Goal: Transaction & Acquisition: Purchase product/service

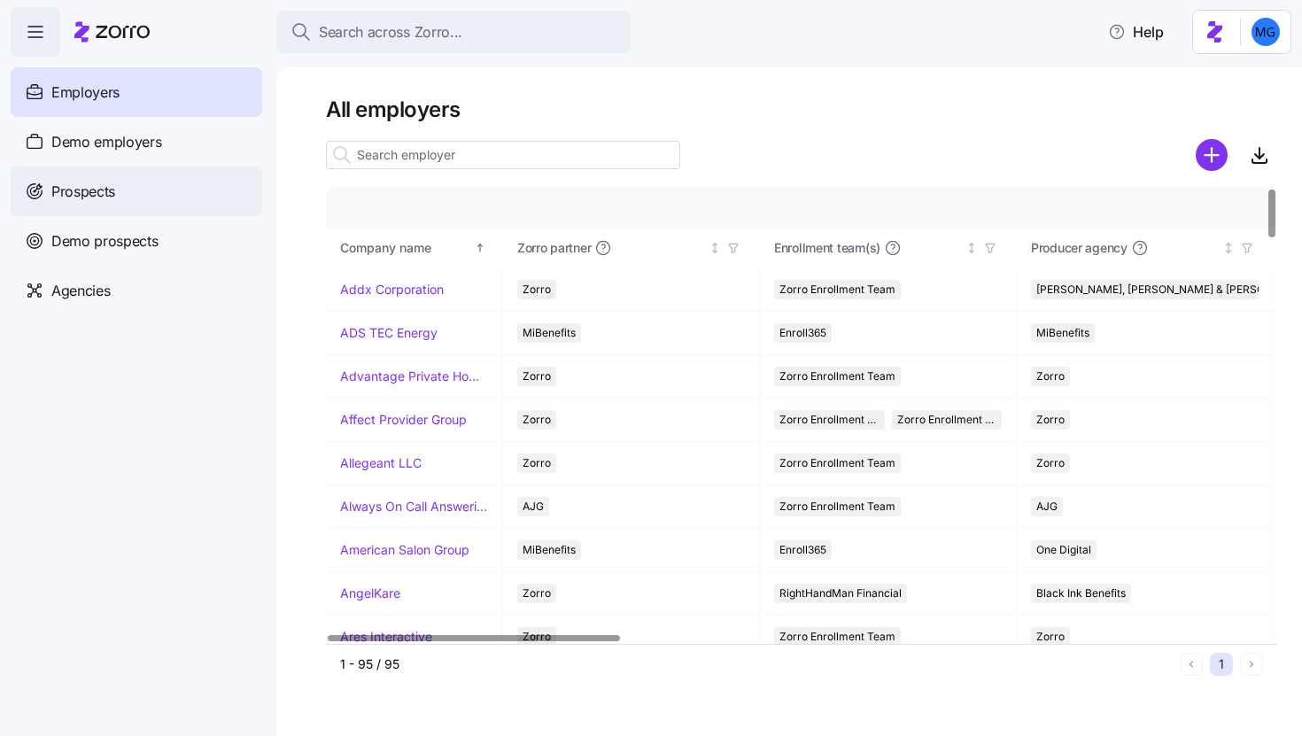
click at [110, 214] on div "Prospects" at bounding box center [137, 192] width 252 height 50
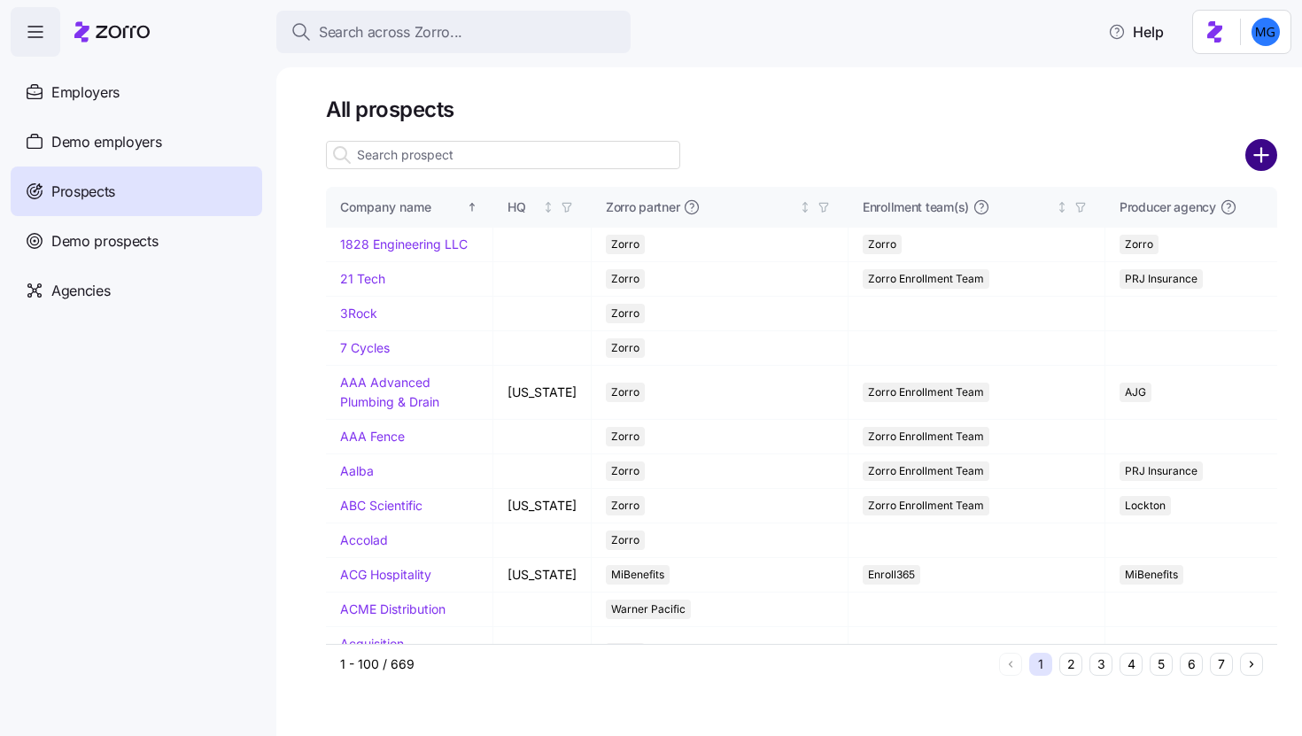
click at [1256, 167] on circle "add icon" at bounding box center [1261, 155] width 29 height 29
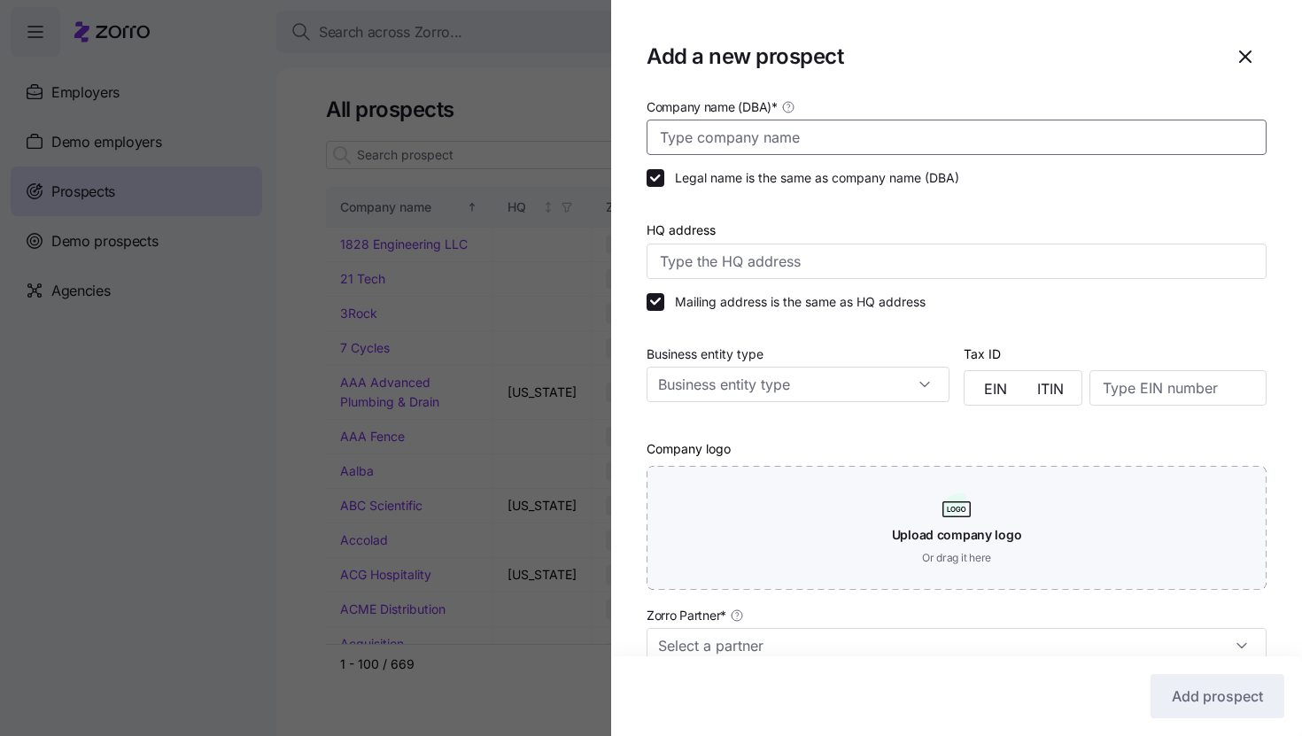
click at [944, 144] on input "Company name (DBA) *" at bounding box center [957, 137] width 620 height 35
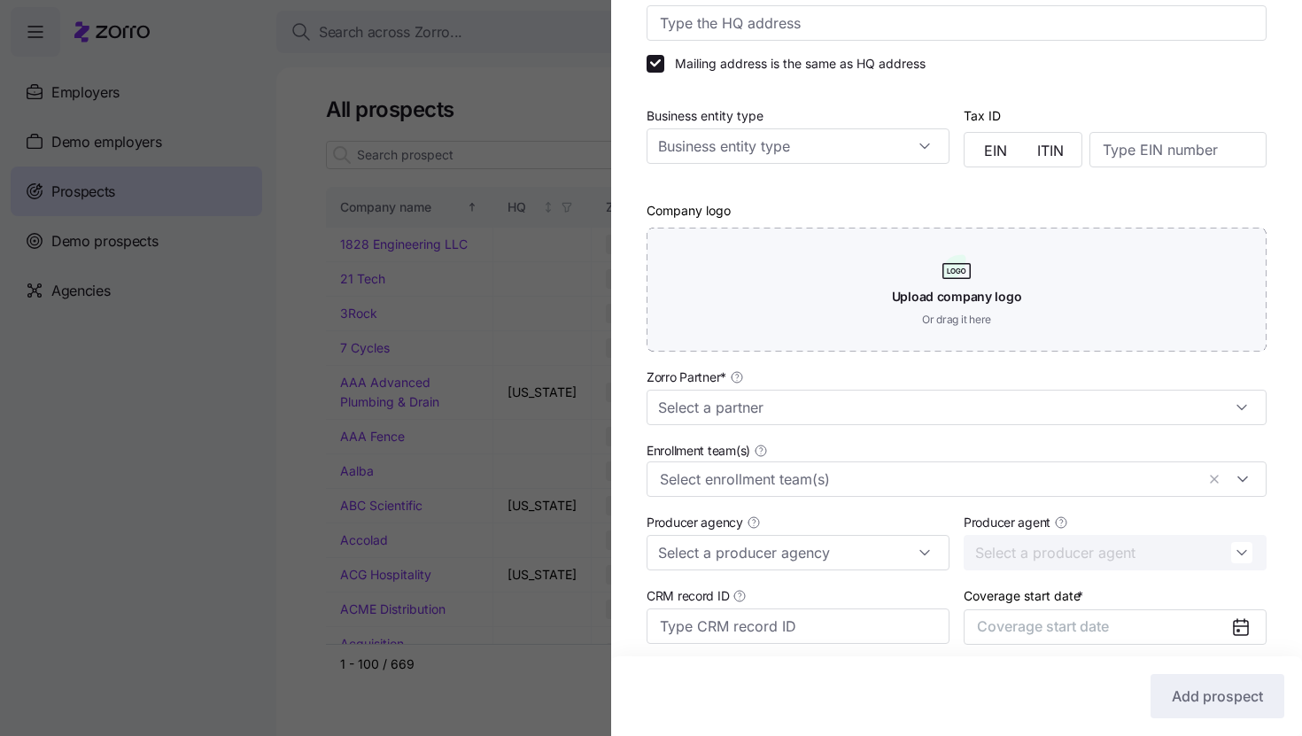
scroll to position [355, 0]
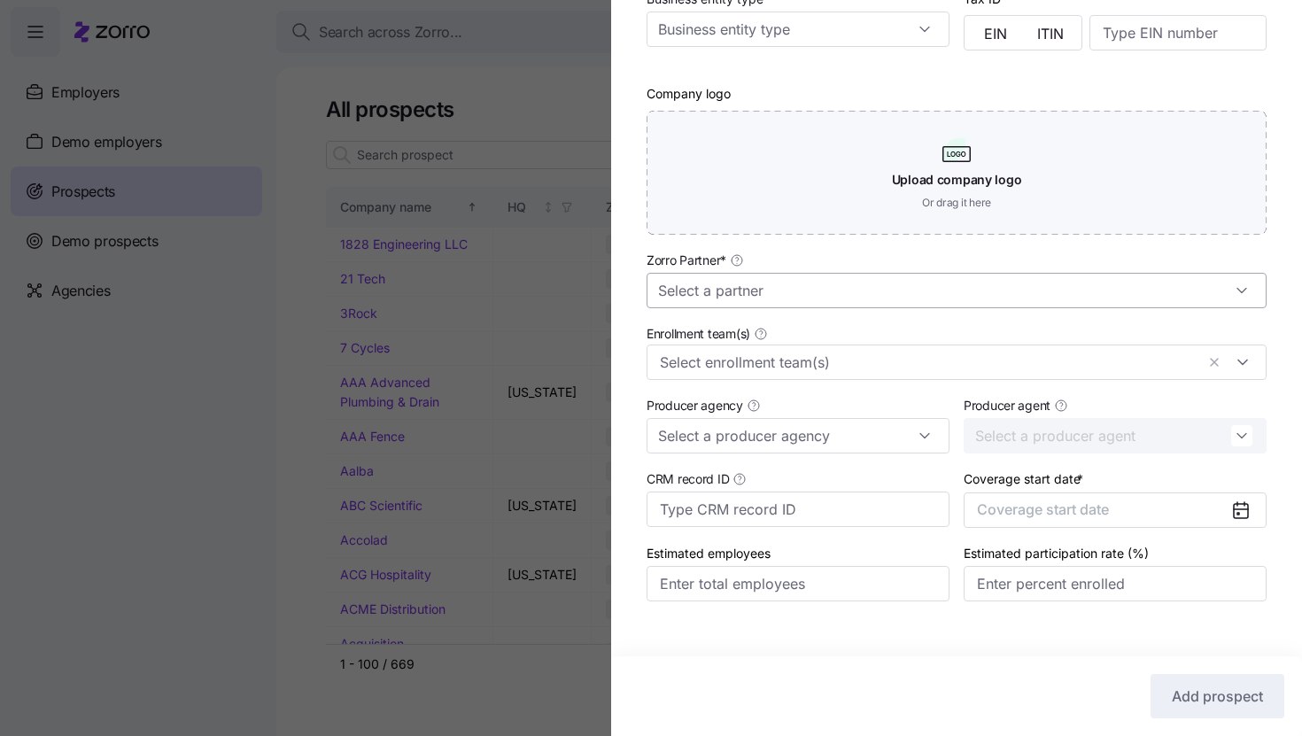
type input "DiPaolo & Co"
click at [966, 291] on input "Zorro Partner *" at bounding box center [957, 290] width 620 height 35
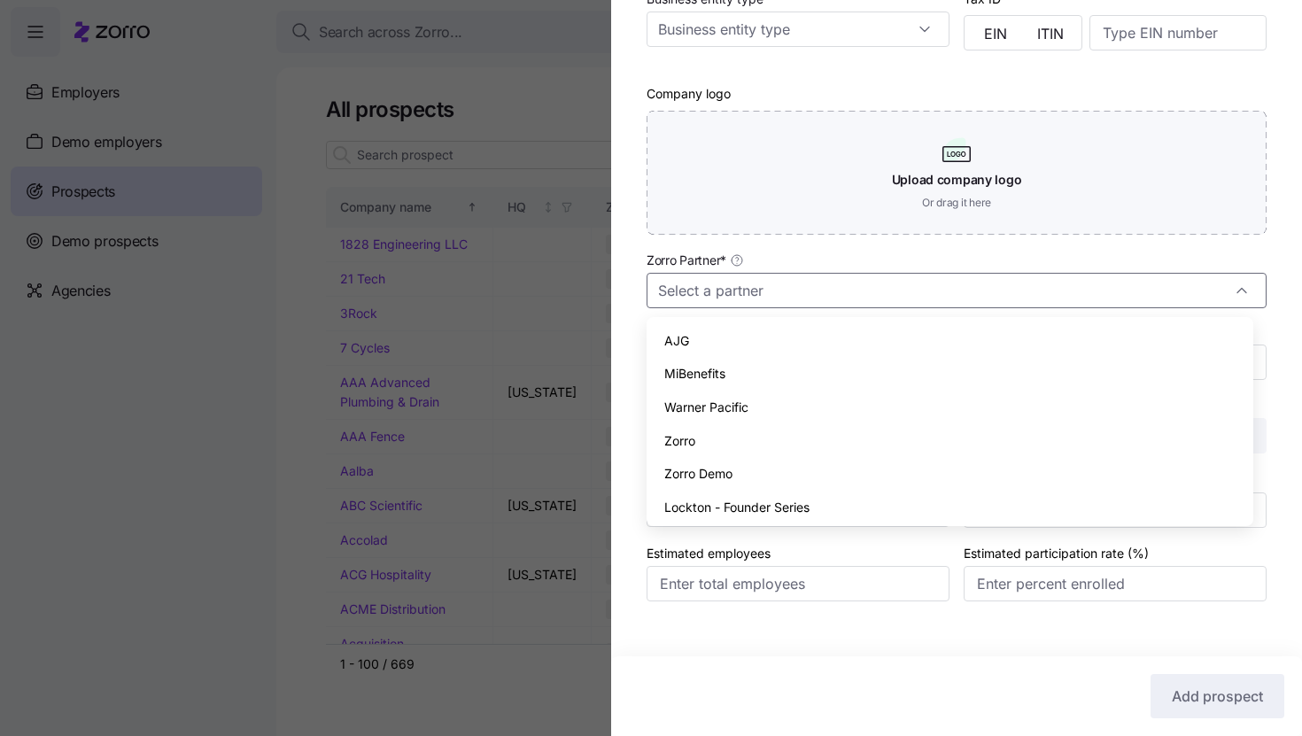
click at [882, 440] on div "Zorro" at bounding box center [950, 441] width 593 height 34
type input "Zorro"
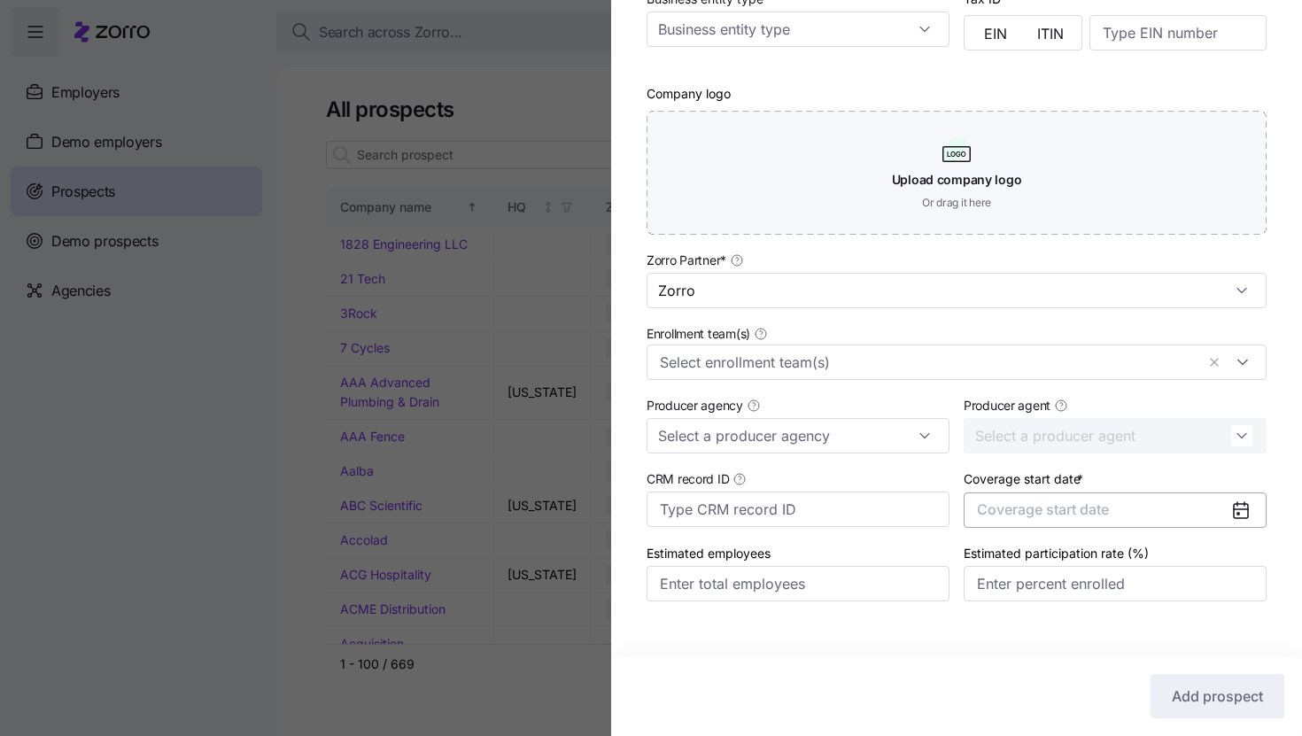
click at [1066, 509] on span "Coverage start date" at bounding box center [1043, 510] width 132 height 18
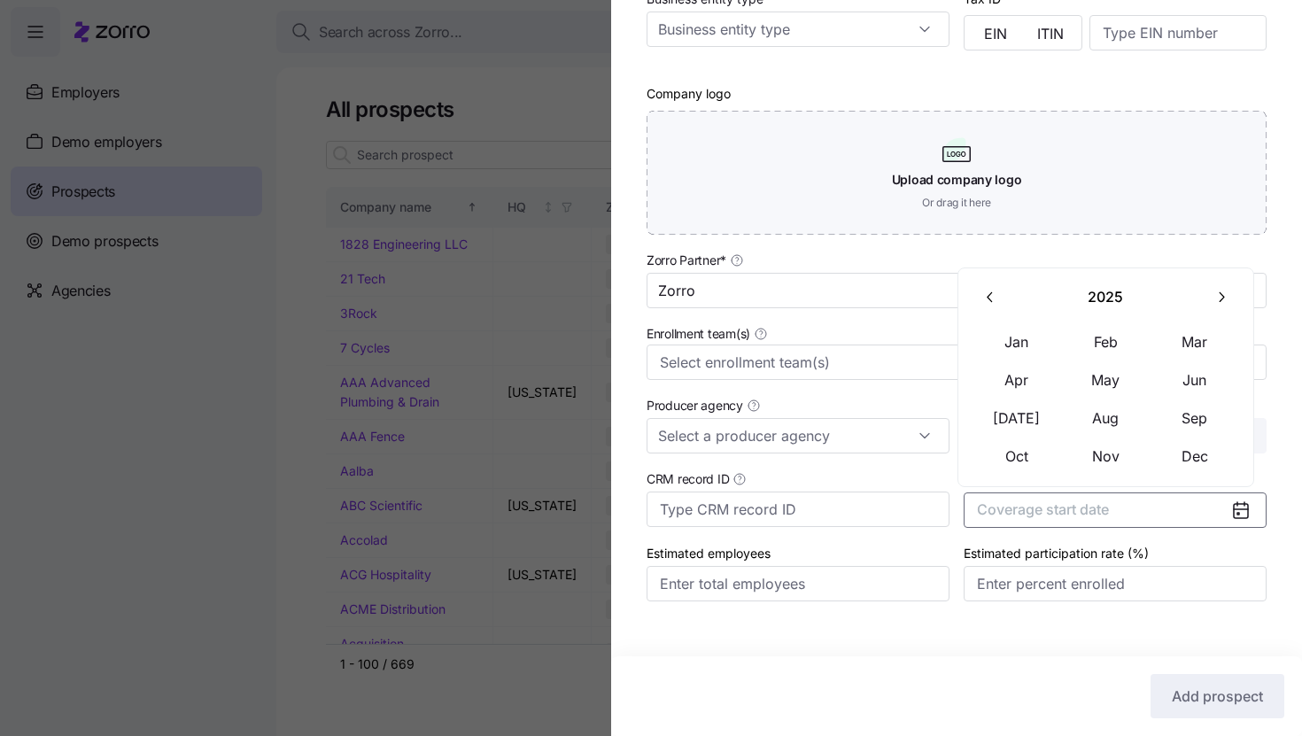
click at [1206, 296] on button "button" at bounding box center [1220, 297] width 37 height 37
click at [1036, 335] on button "Jan" at bounding box center [1017, 341] width 89 height 37
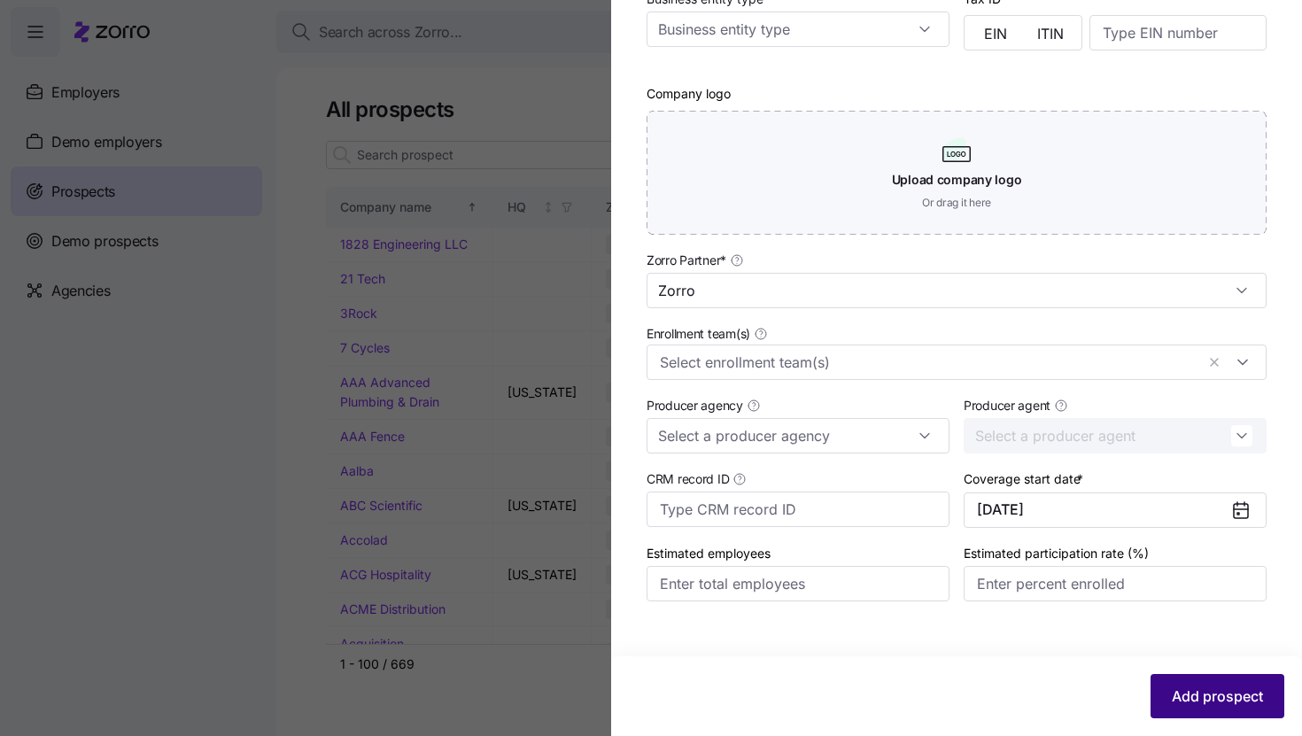
click at [1172, 702] on span "Add prospect" at bounding box center [1217, 696] width 91 height 21
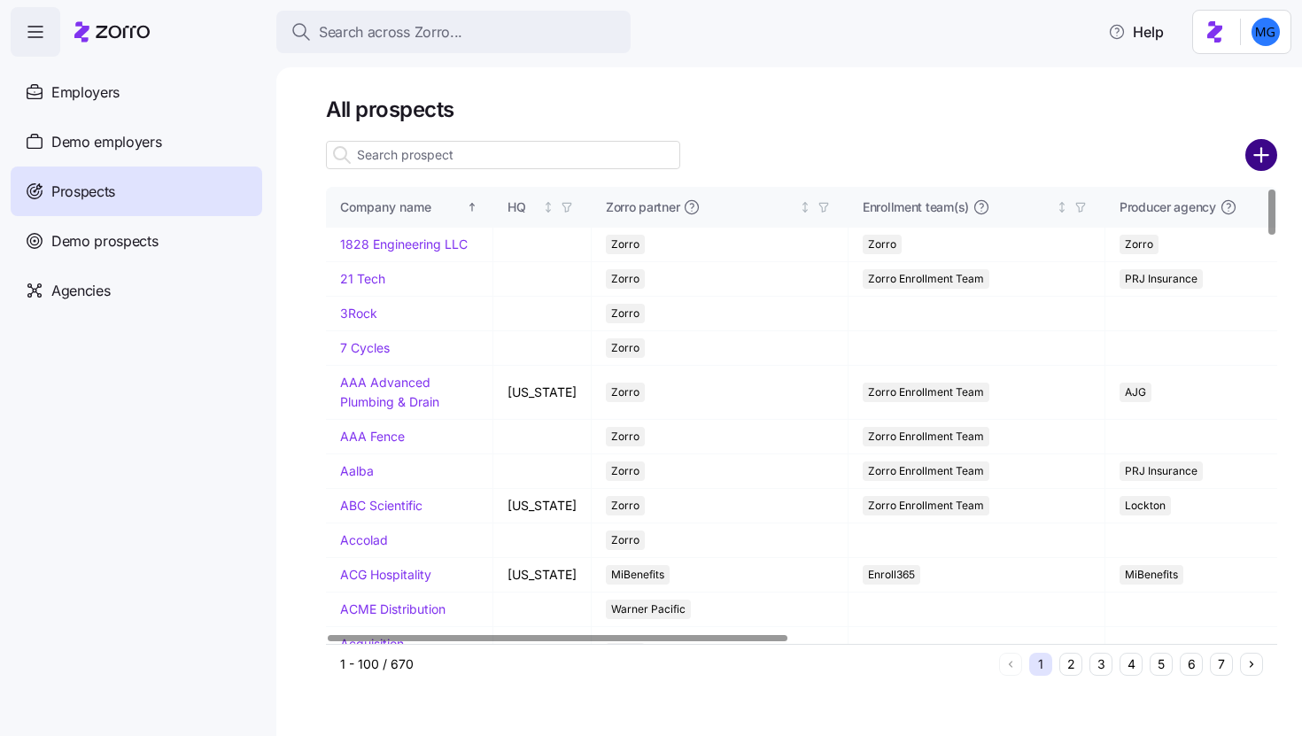
click at [1264, 168] on circle "add icon" at bounding box center [1261, 155] width 29 height 29
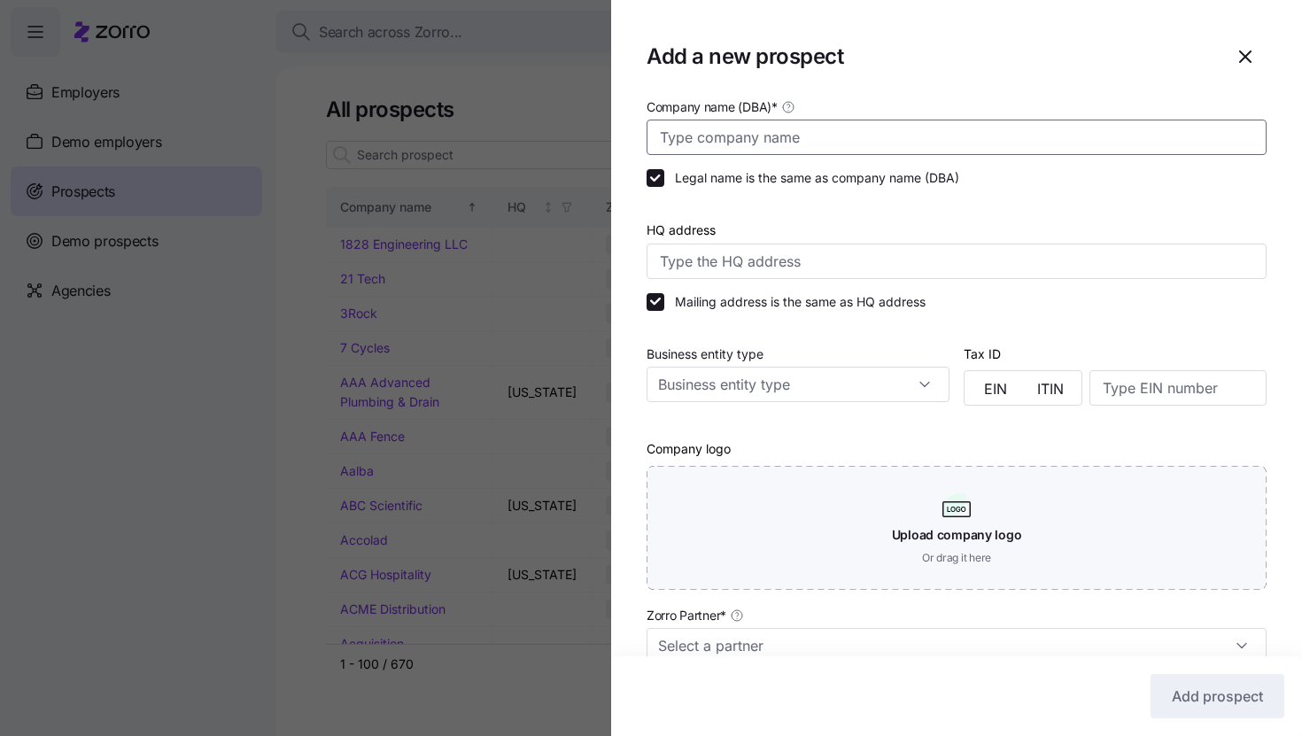
click at [819, 128] on input "Company name (DBA) *" at bounding box center [957, 137] width 620 height 35
type input "DiP"
click at [1235, 66] on icon "button" at bounding box center [1245, 56] width 21 height 21
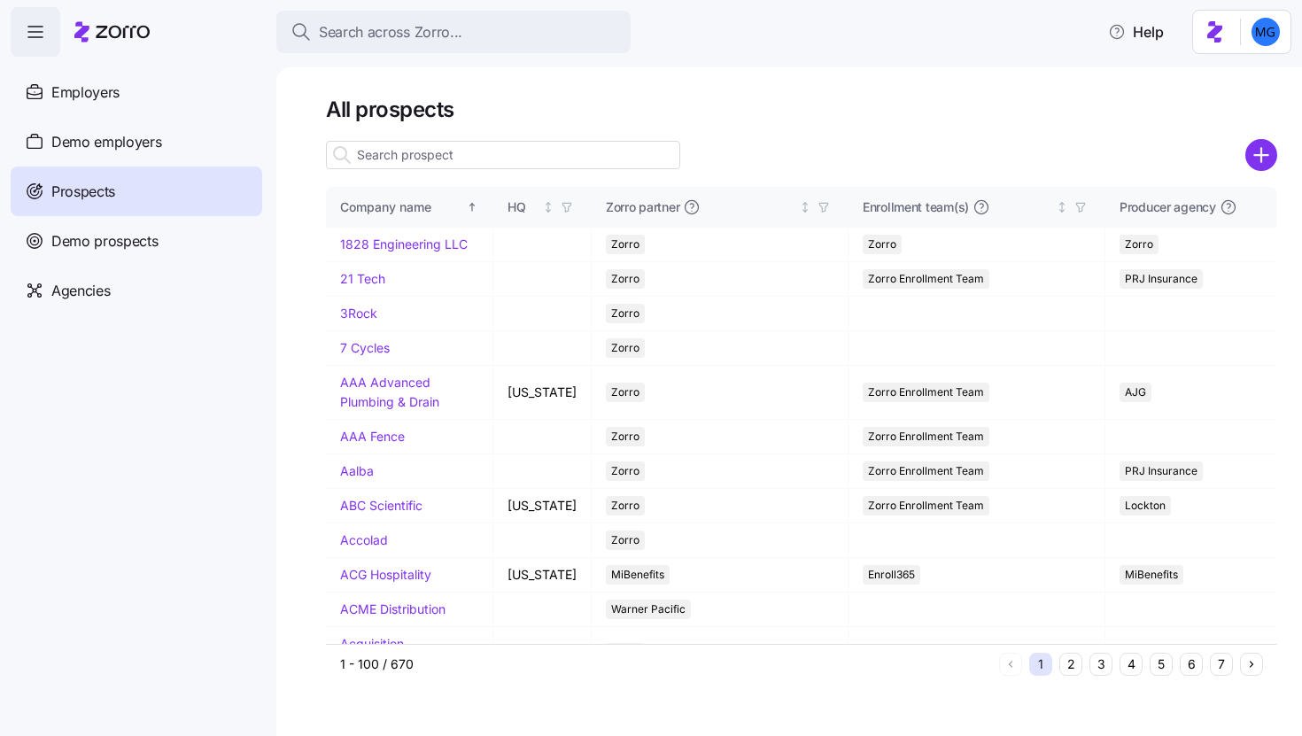
click at [584, 153] on input at bounding box center [503, 155] width 354 height 28
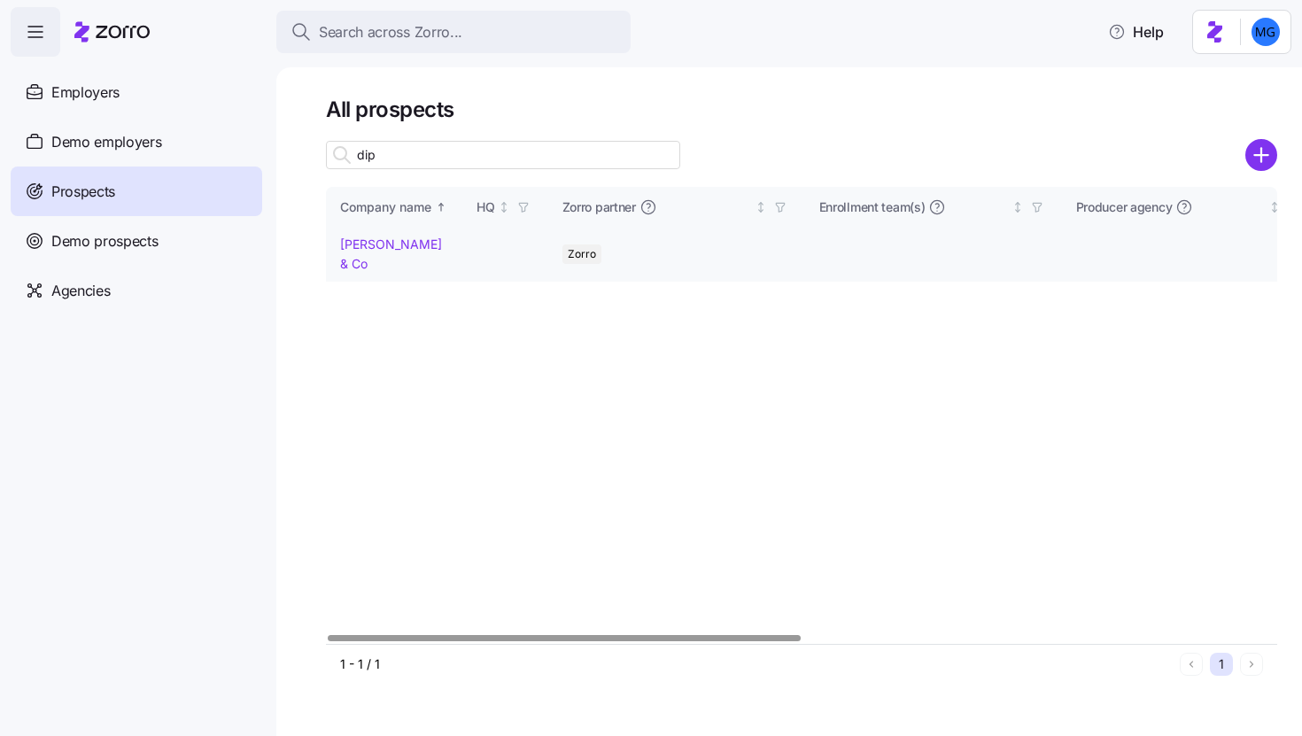
type input "dip"
click at [384, 243] on link "DiPaolo & Co" at bounding box center [391, 254] width 102 height 35
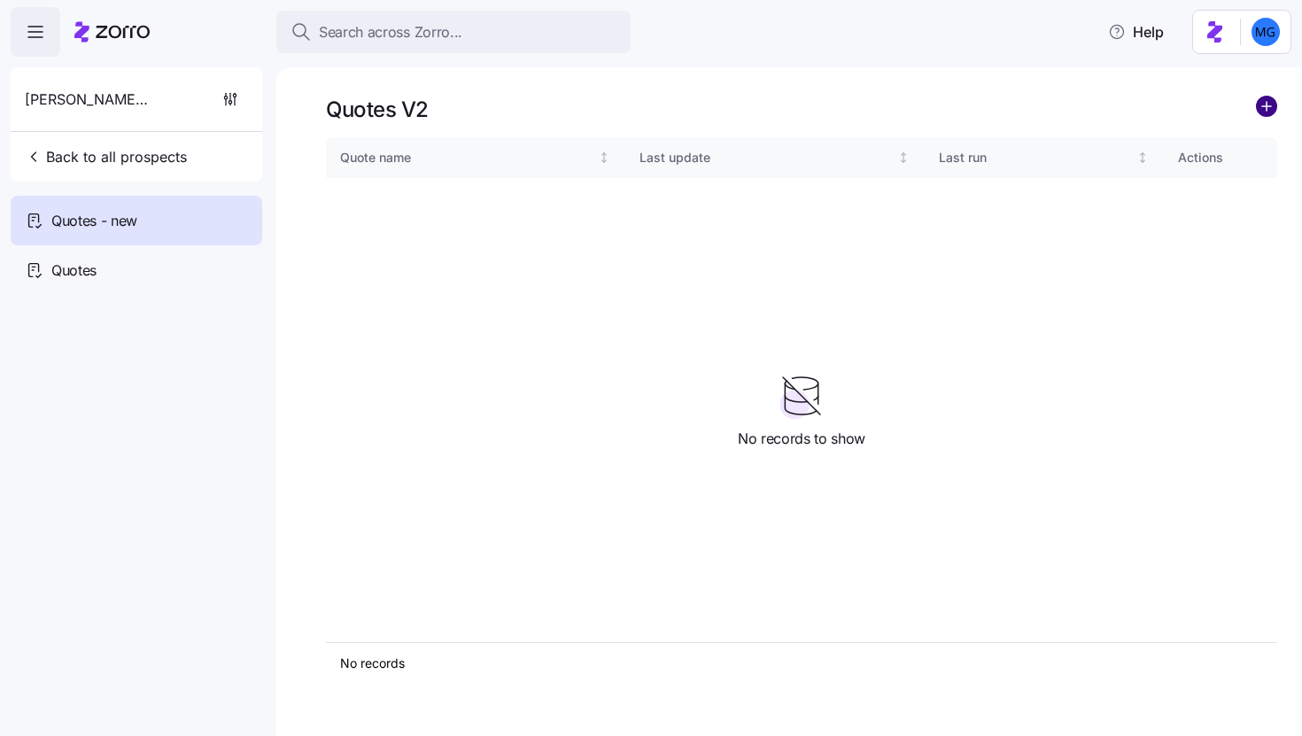
click at [1258, 110] on circle "add icon" at bounding box center [1266, 106] width 19 height 19
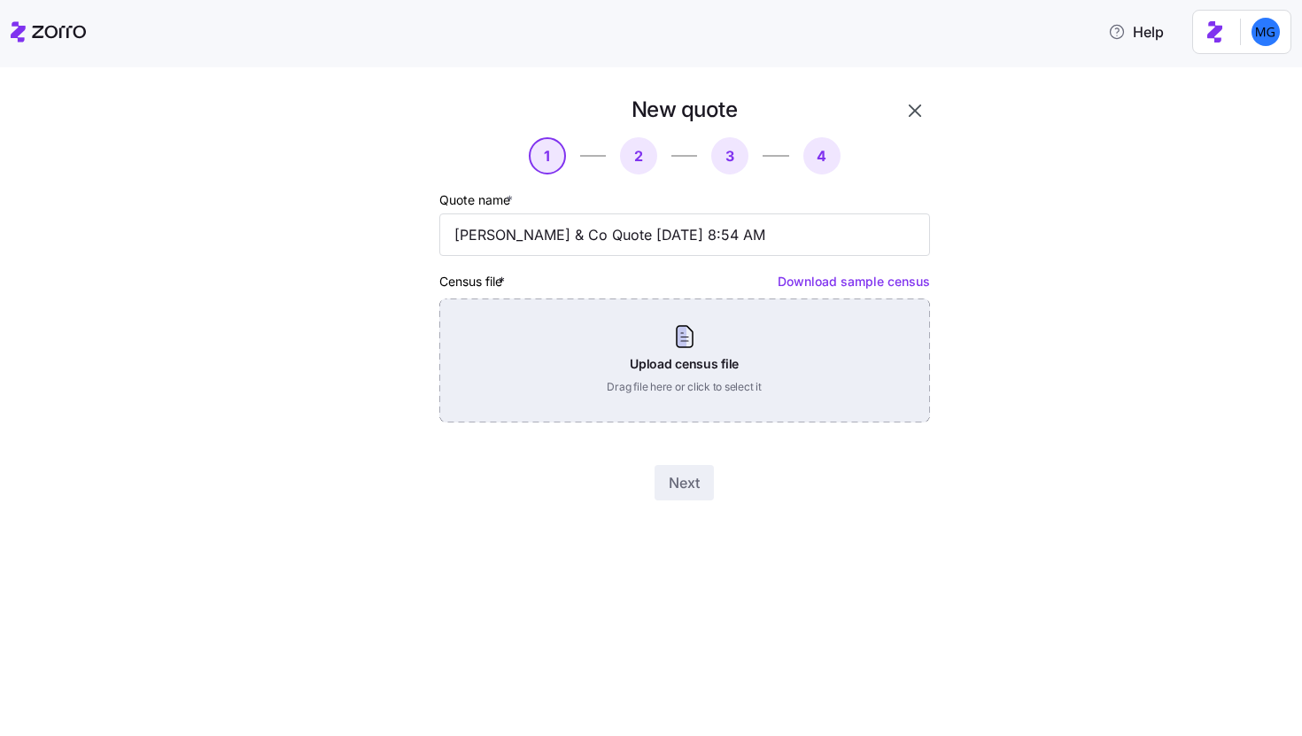
click at [716, 357] on div "Upload census file Drag file here or click to select it" at bounding box center [684, 361] width 491 height 124
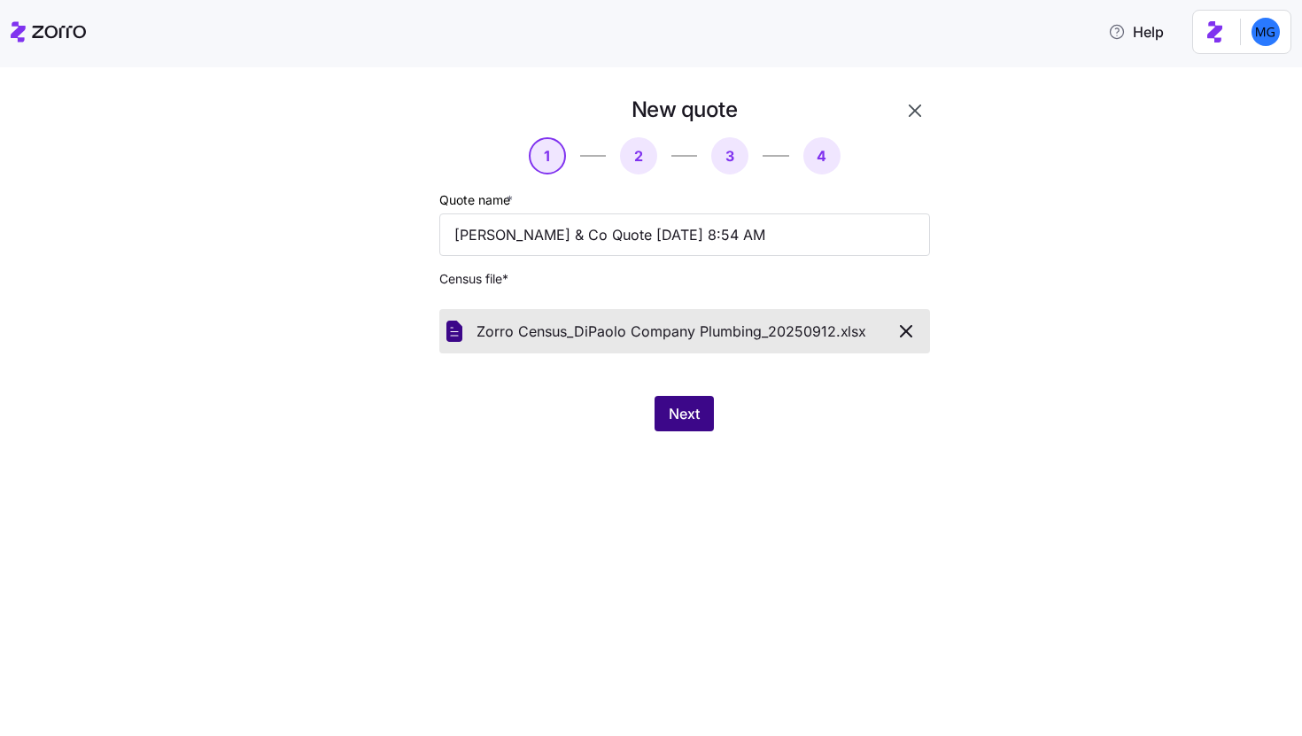
click at [691, 415] on span "Next" at bounding box center [684, 413] width 31 height 21
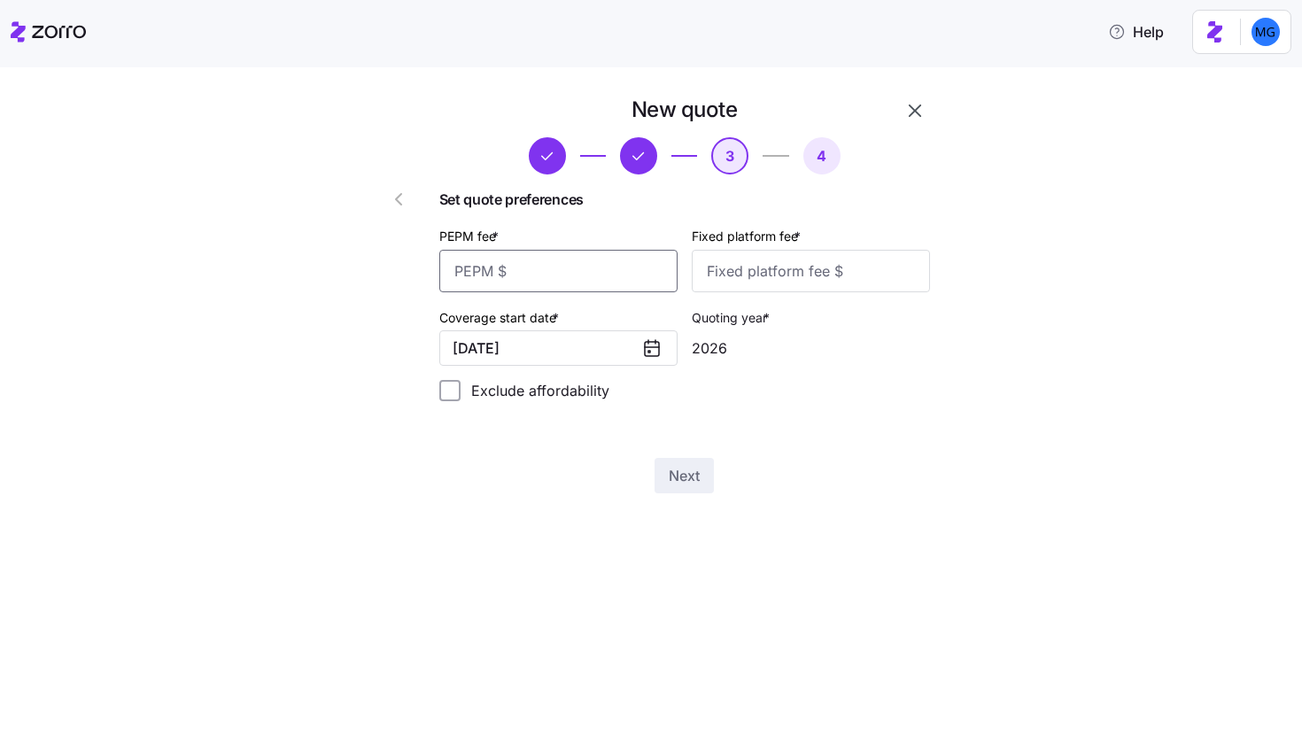
click at [600, 273] on input "PEPM fee *" at bounding box center [558, 271] width 238 height 43
type input "20"
type input "1000"
click at [692, 477] on span "Next" at bounding box center [684, 475] width 31 height 21
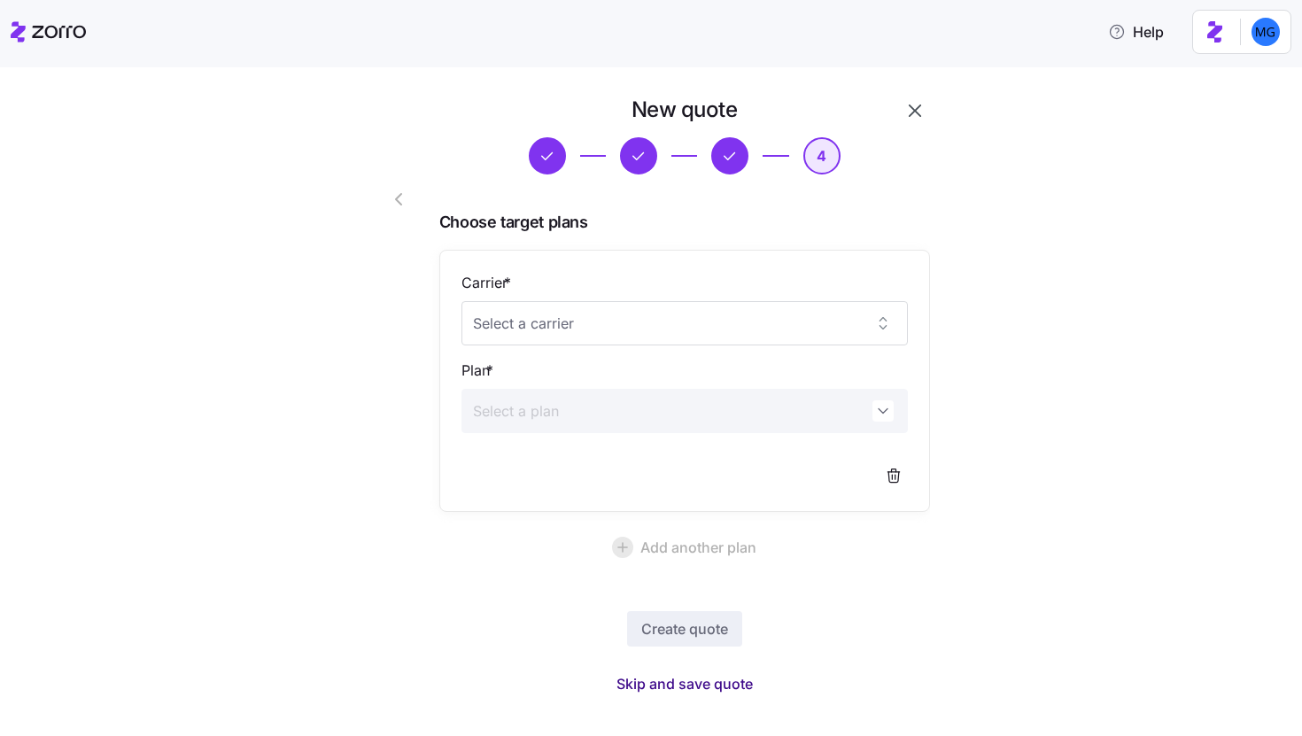
click at [739, 689] on span "Skip and save quote" at bounding box center [685, 683] width 136 height 21
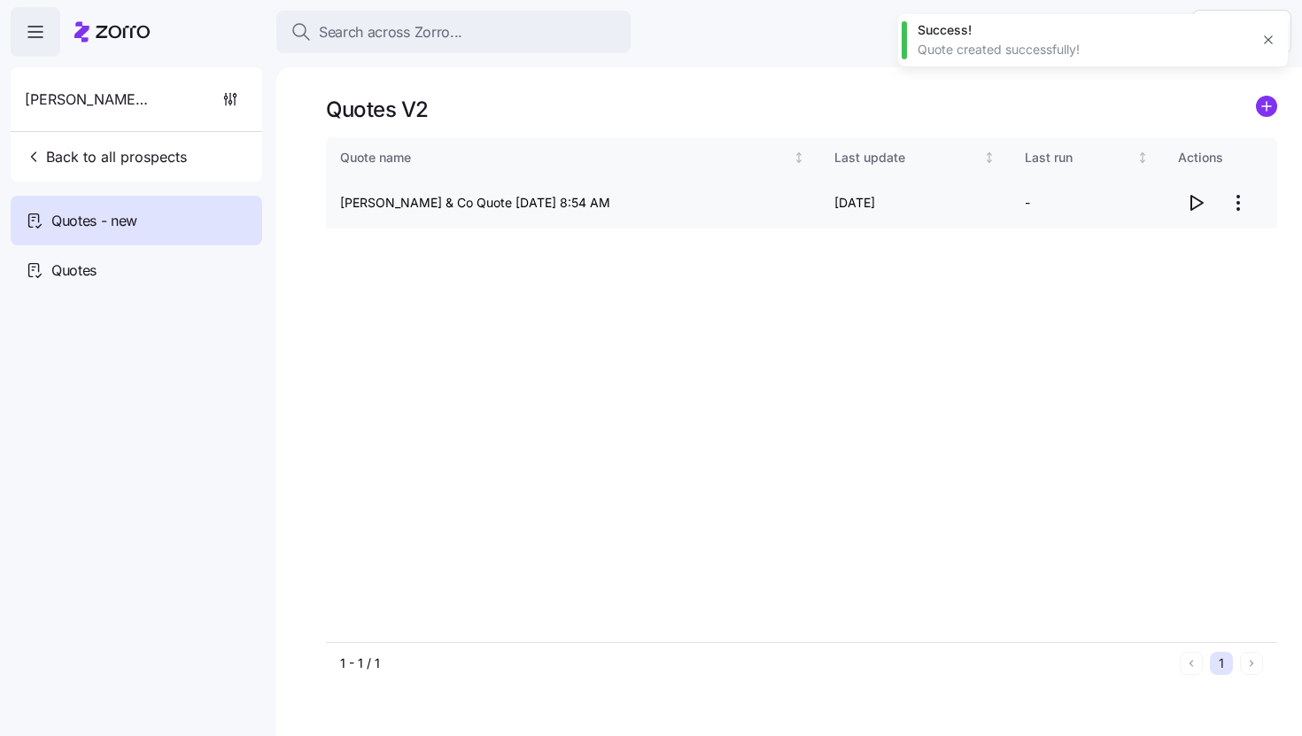
click at [1197, 201] on icon "button" at bounding box center [1195, 202] width 21 height 21
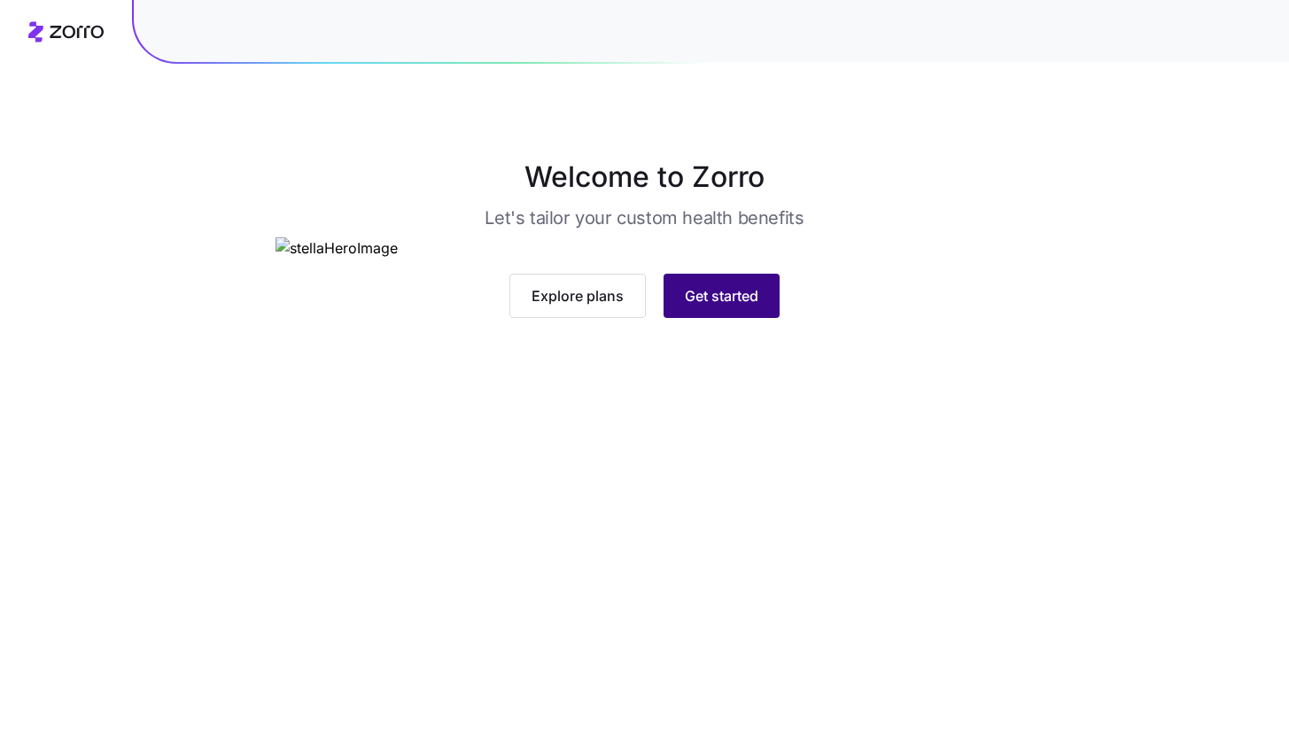
click at [742, 307] on span "Get started" at bounding box center [722, 295] width 74 height 21
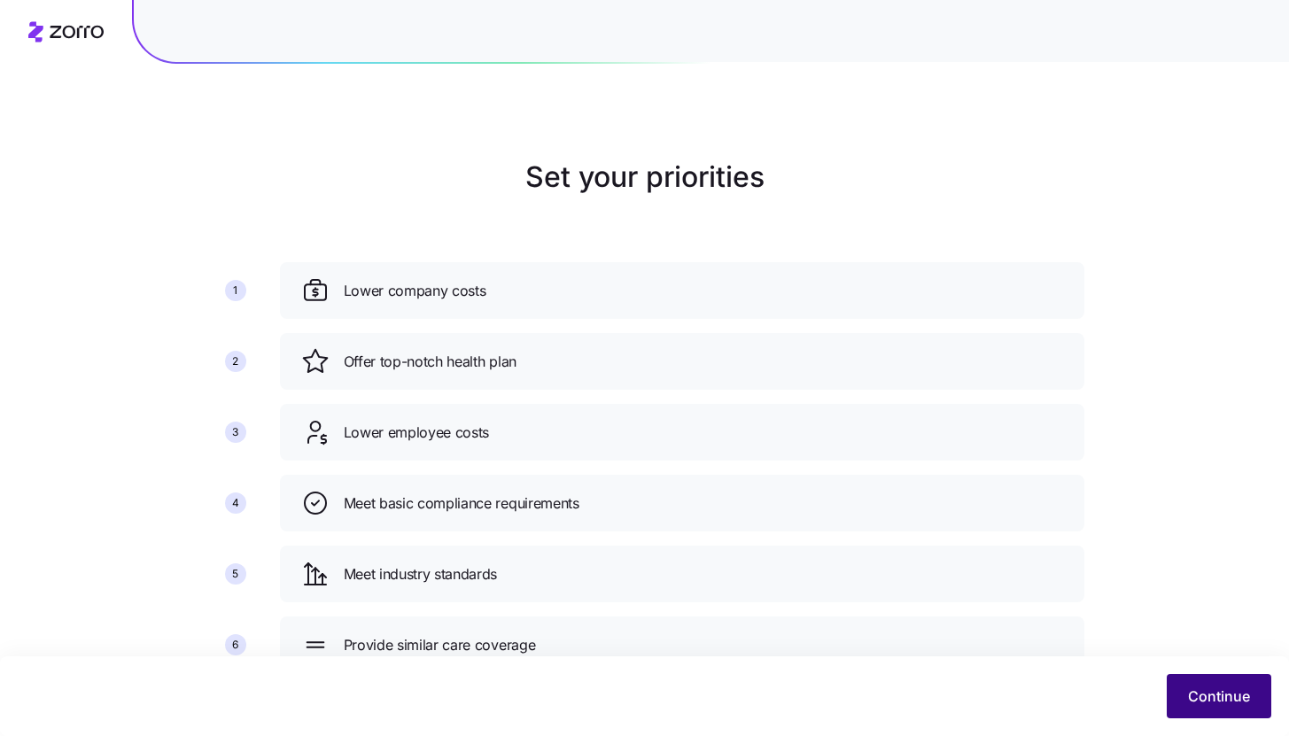
click at [1183, 691] on button "Continue" at bounding box center [1219, 696] width 105 height 44
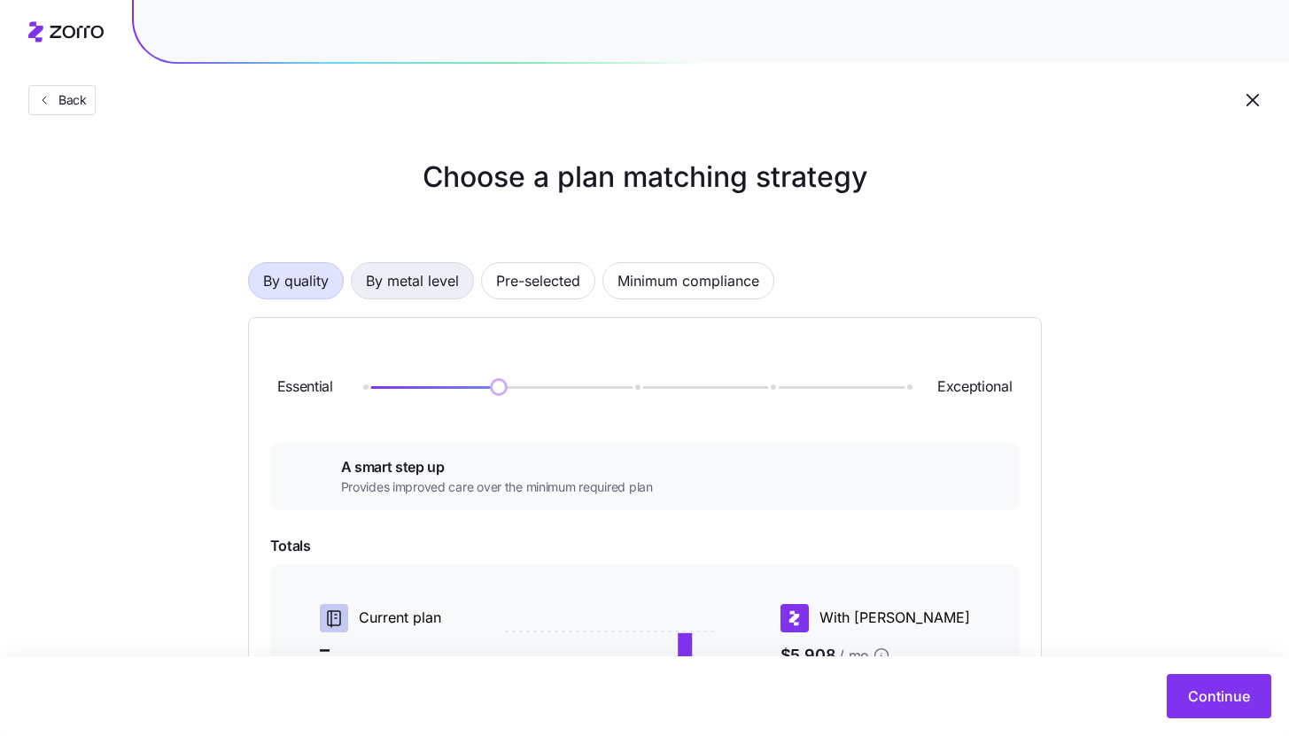
click at [448, 289] on span "By metal level" at bounding box center [412, 280] width 93 height 35
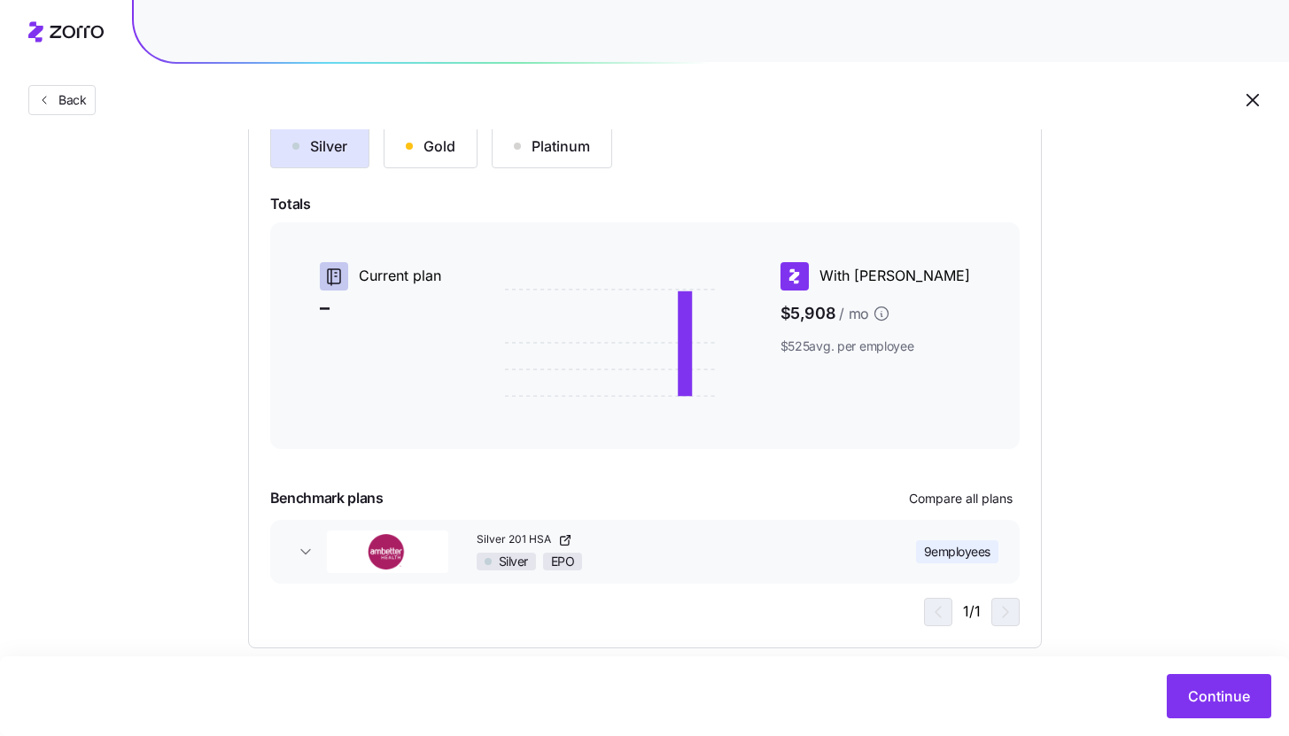
scroll to position [241, 0]
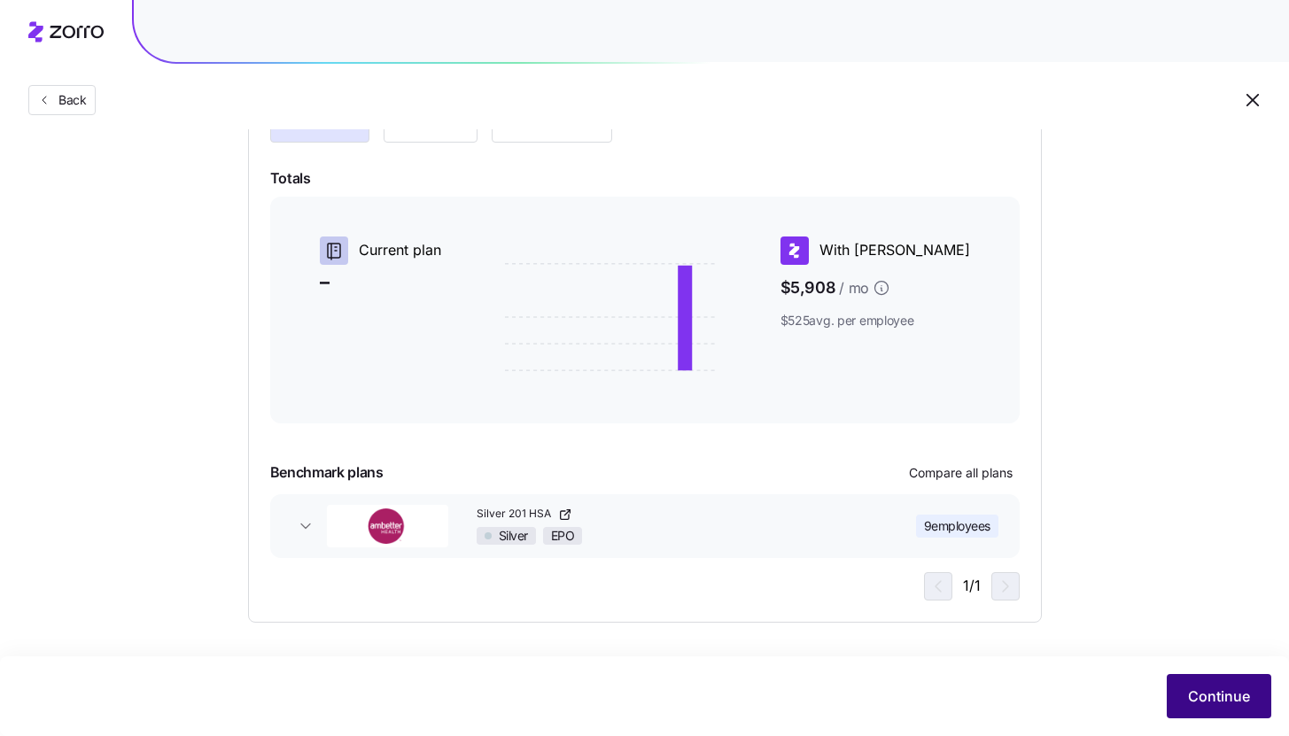
click at [1236, 701] on span "Continue" at bounding box center [1219, 696] width 62 height 21
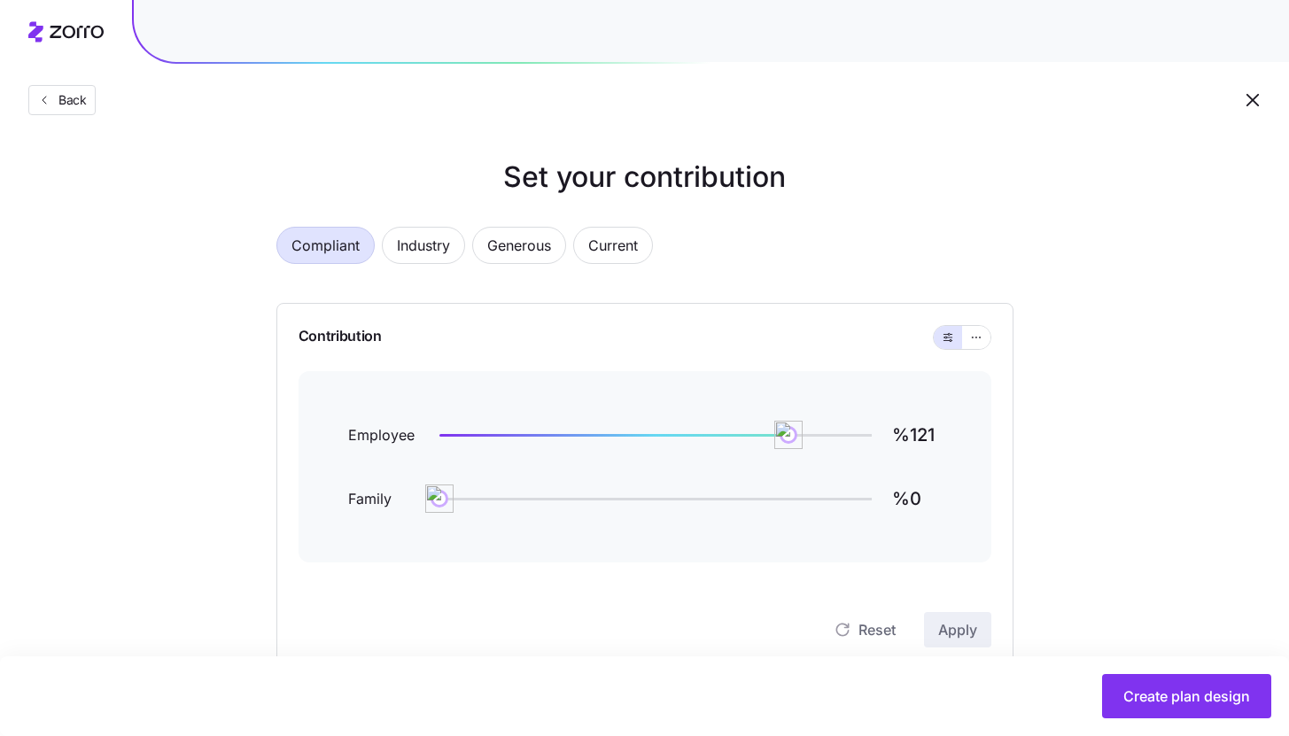
click at [991, 336] on div "Contribution Employee %121 Family %0 Reset Apply" at bounding box center [644, 486] width 737 height 367
click at [985, 338] on button "button" at bounding box center [976, 337] width 28 height 23
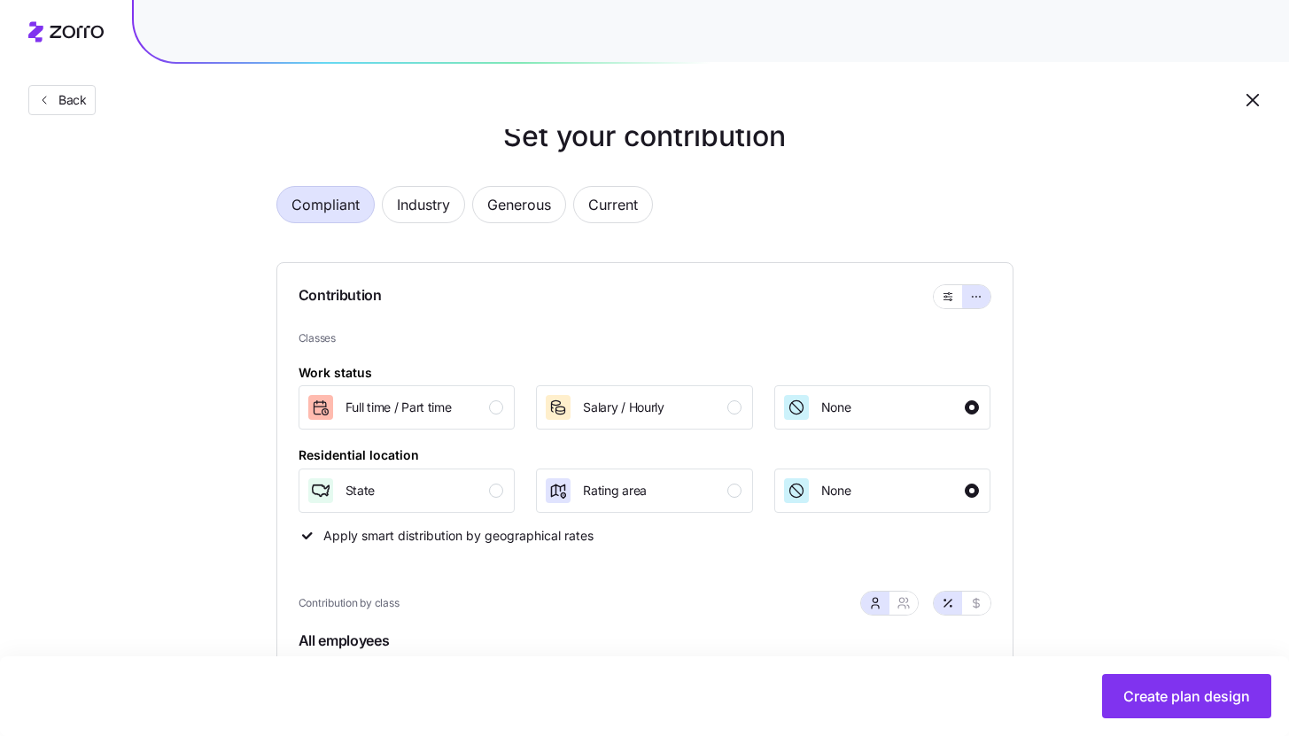
scroll to position [139, 0]
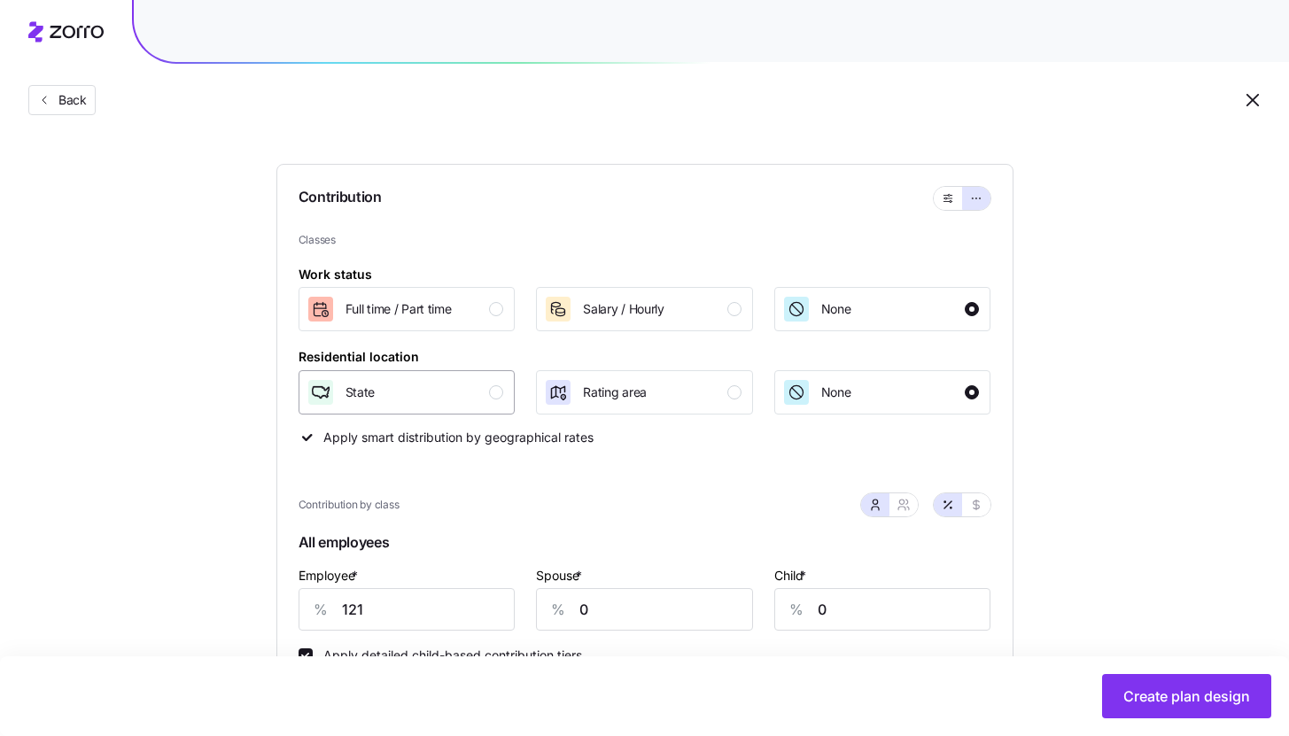
click at [498, 401] on div "State" at bounding box center [406, 392] width 198 height 28
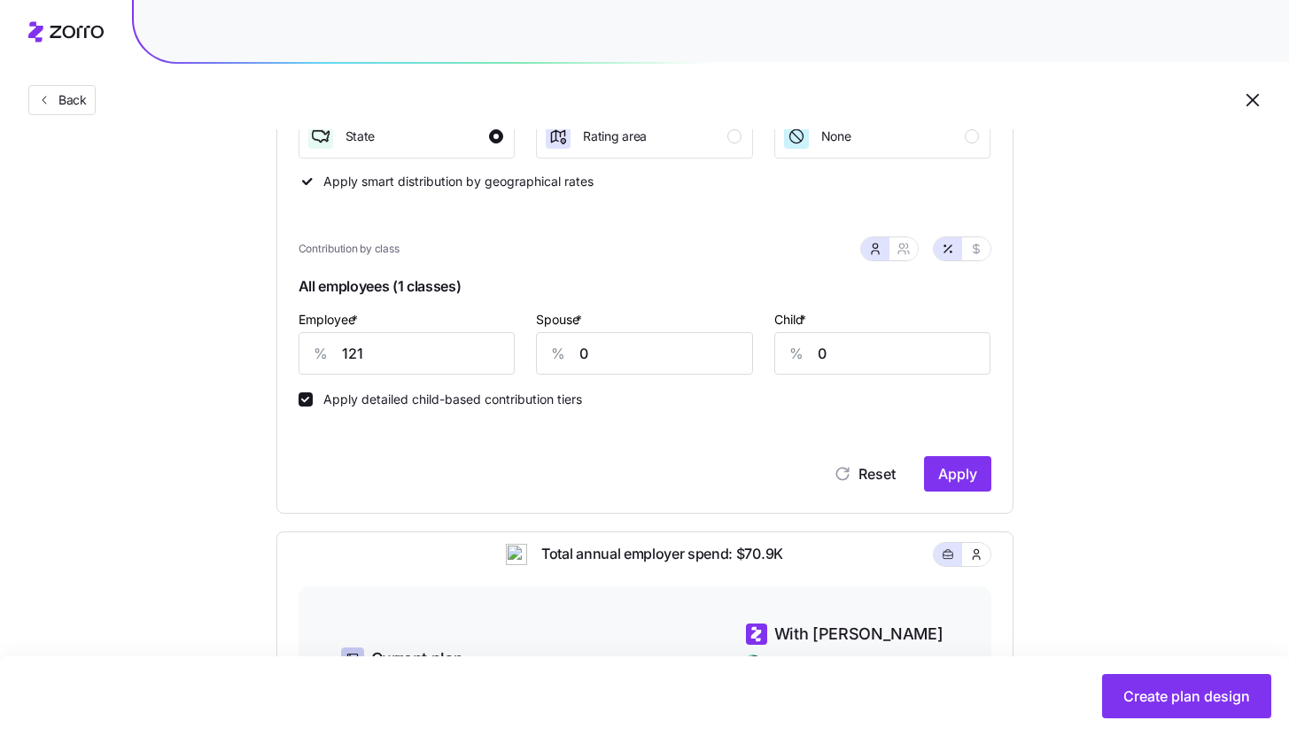
scroll to position [408, 0]
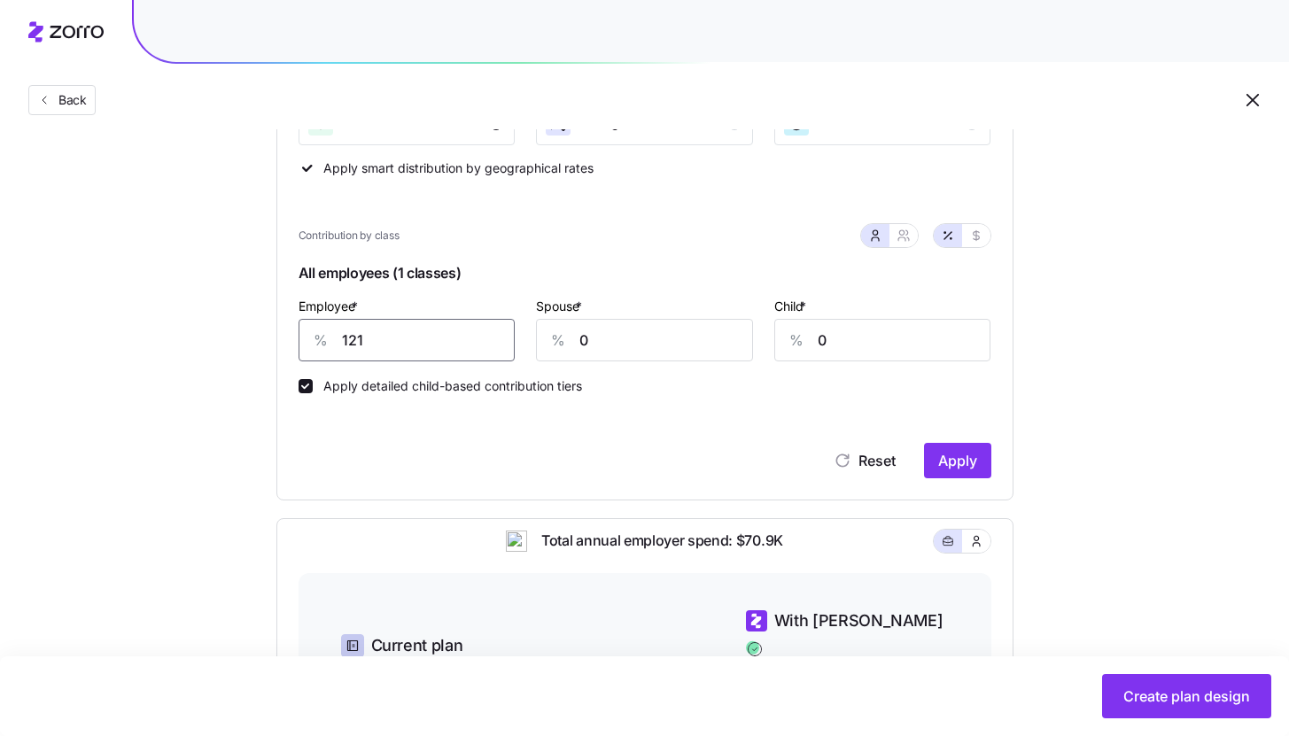
click at [426, 328] on input "121" at bounding box center [407, 340] width 217 height 43
click at [963, 454] on span "Apply" at bounding box center [957, 460] width 39 height 21
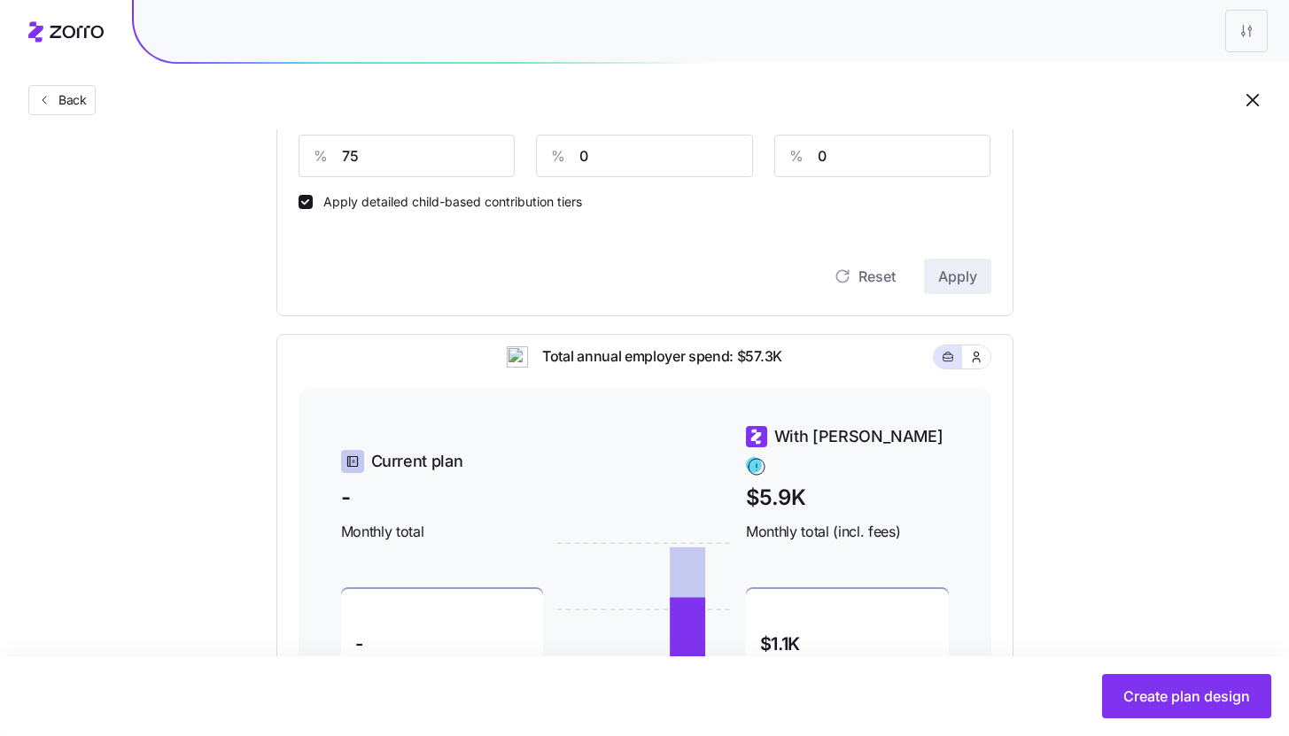
scroll to position [303, 0]
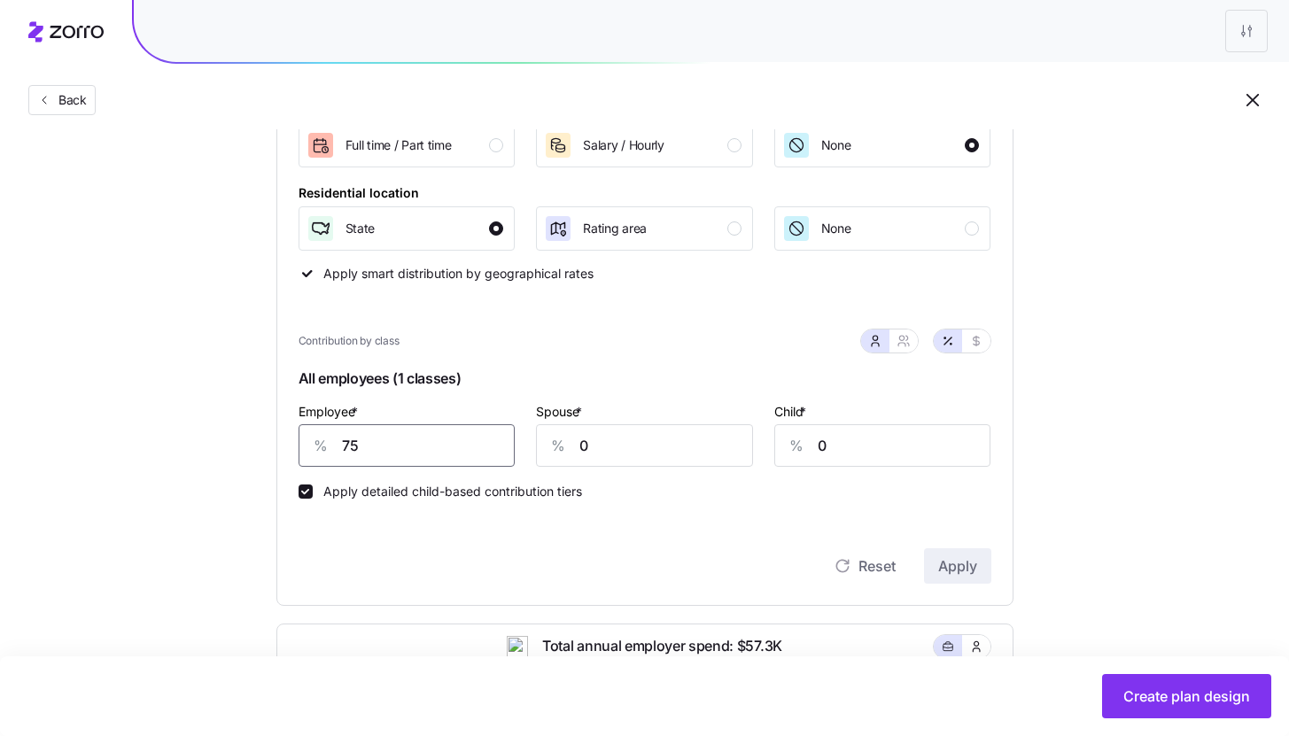
click at [389, 462] on input "75" at bounding box center [407, 445] width 217 height 43
click at [944, 565] on span "Apply" at bounding box center [957, 565] width 39 height 21
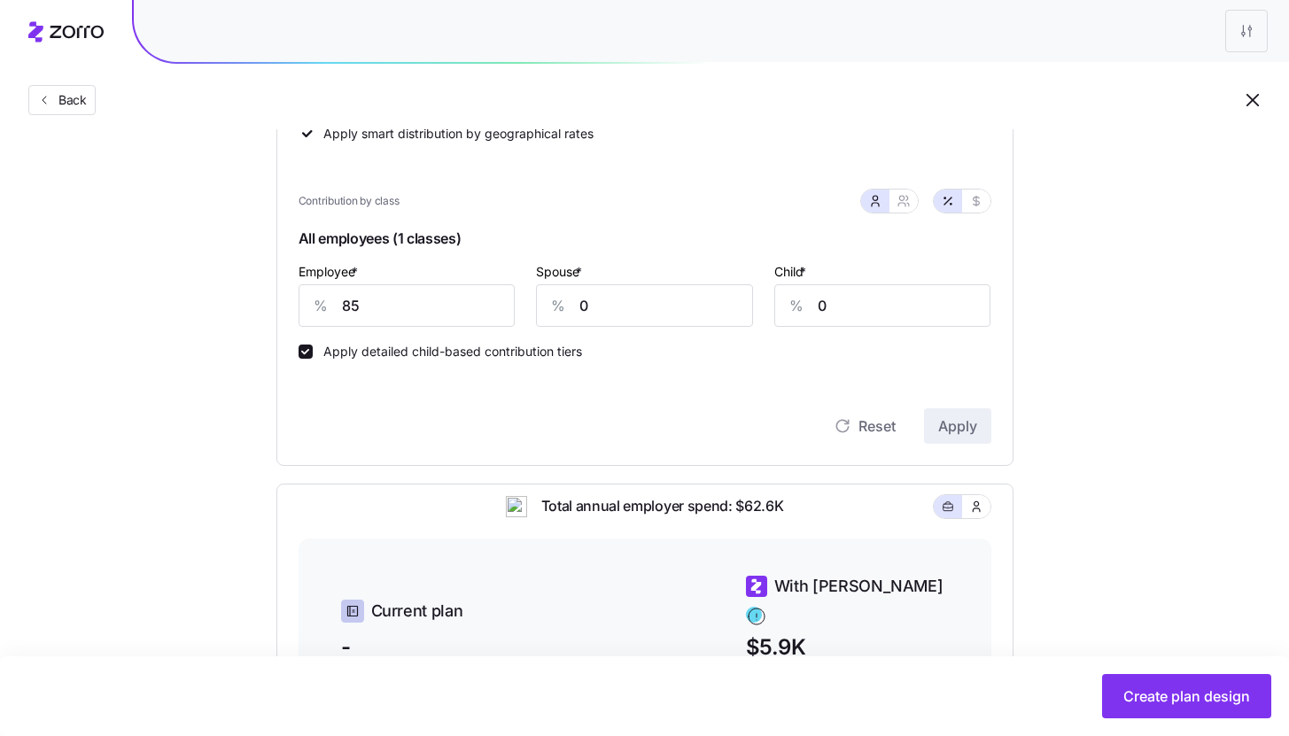
scroll to position [531, 0]
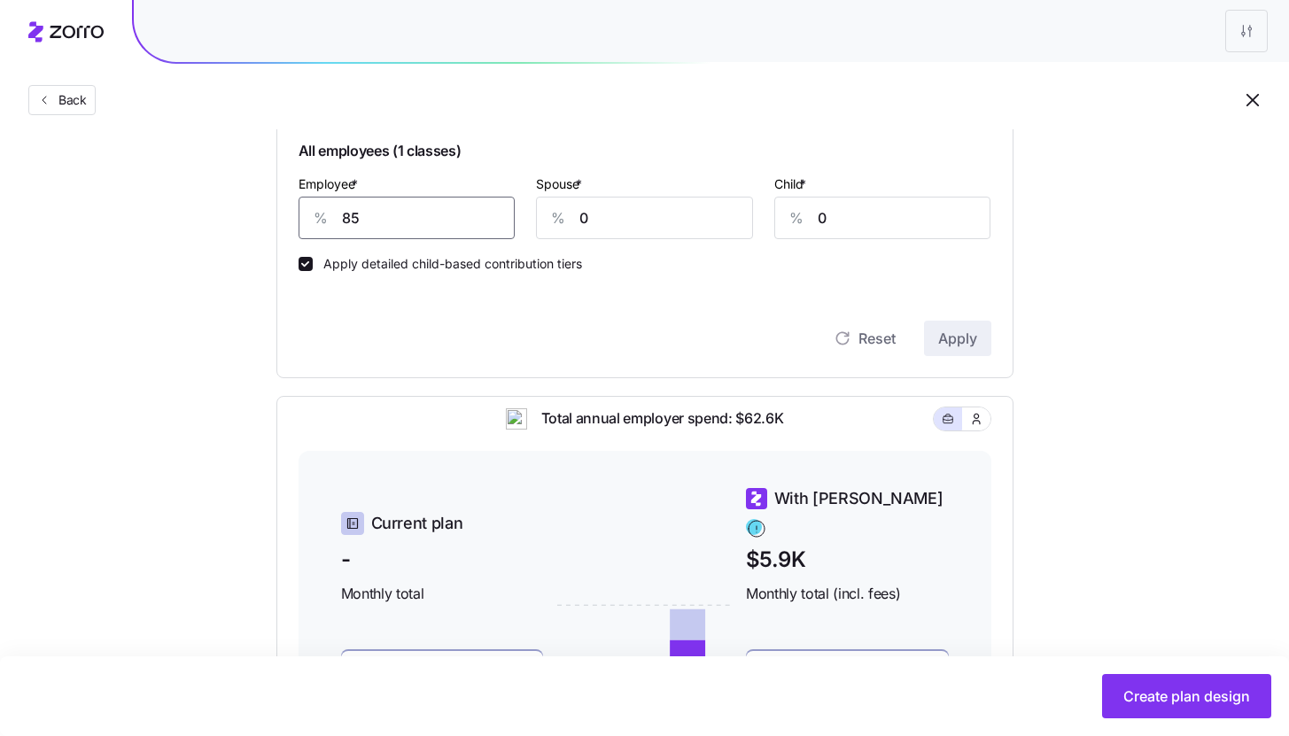
click at [414, 206] on input "85" at bounding box center [407, 218] width 217 height 43
type input "75"
click at [977, 334] on button "Apply" at bounding box center [957, 338] width 67 height 35
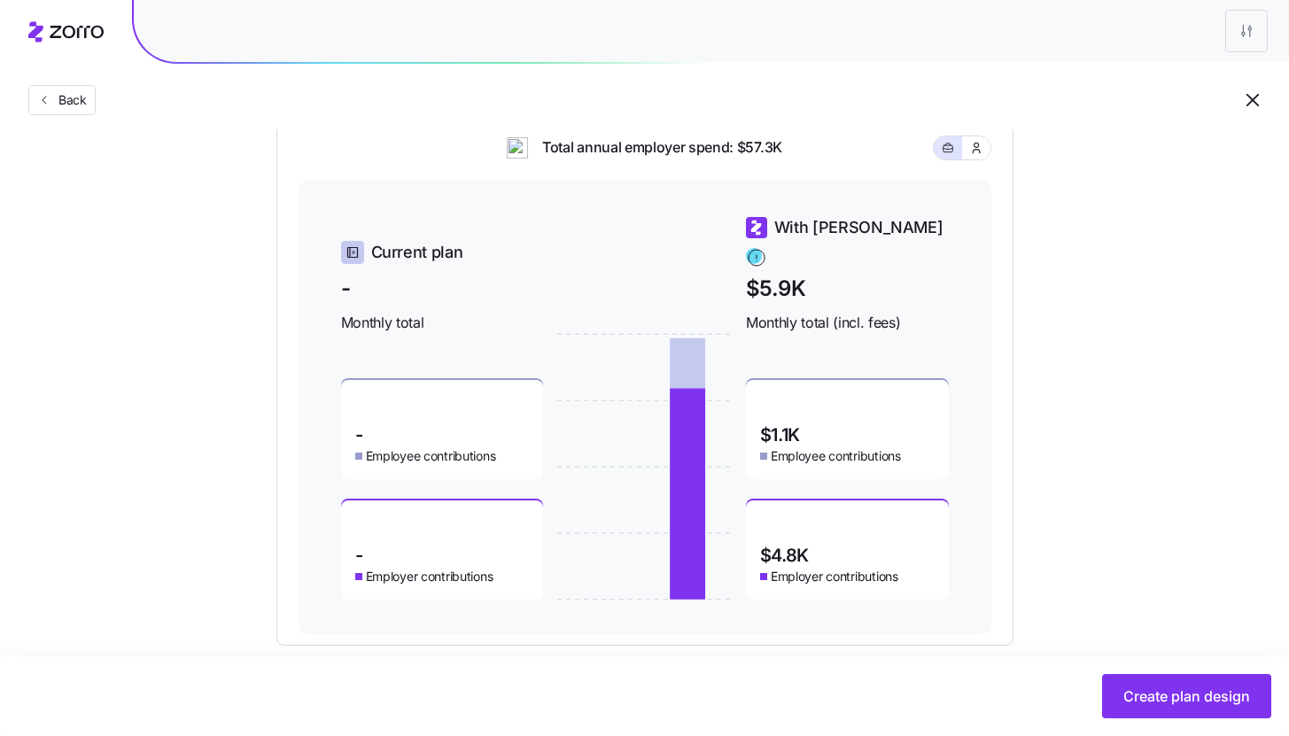
scroll to position [805, 0]
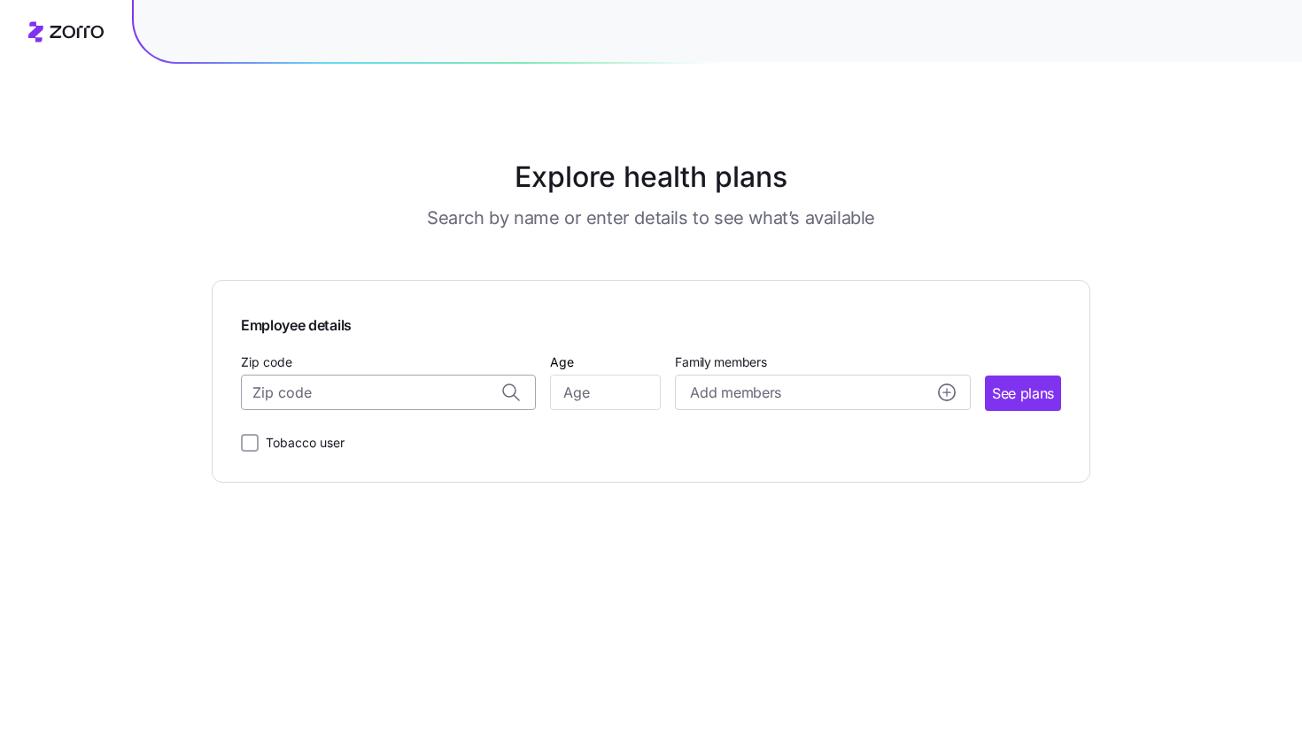
click at [407, 393] on input "Zip code" at bounding box center [388, 392] width 295 height 35
click at [323, 436] on span "73114, [US_STATE][GEOGRAPHIC_DATA], [GEOGRAPHIC_DATA]" at bounding box center [385, 440] width 248 height 22
type input "73114, [US_STATE][GEOGRAPHIC_DATA], [GEOGRAPHIC_DATA]"
click at [580, 400] on input "Age" at bounding box center [605, 392] width 111 height 35
type input "35"
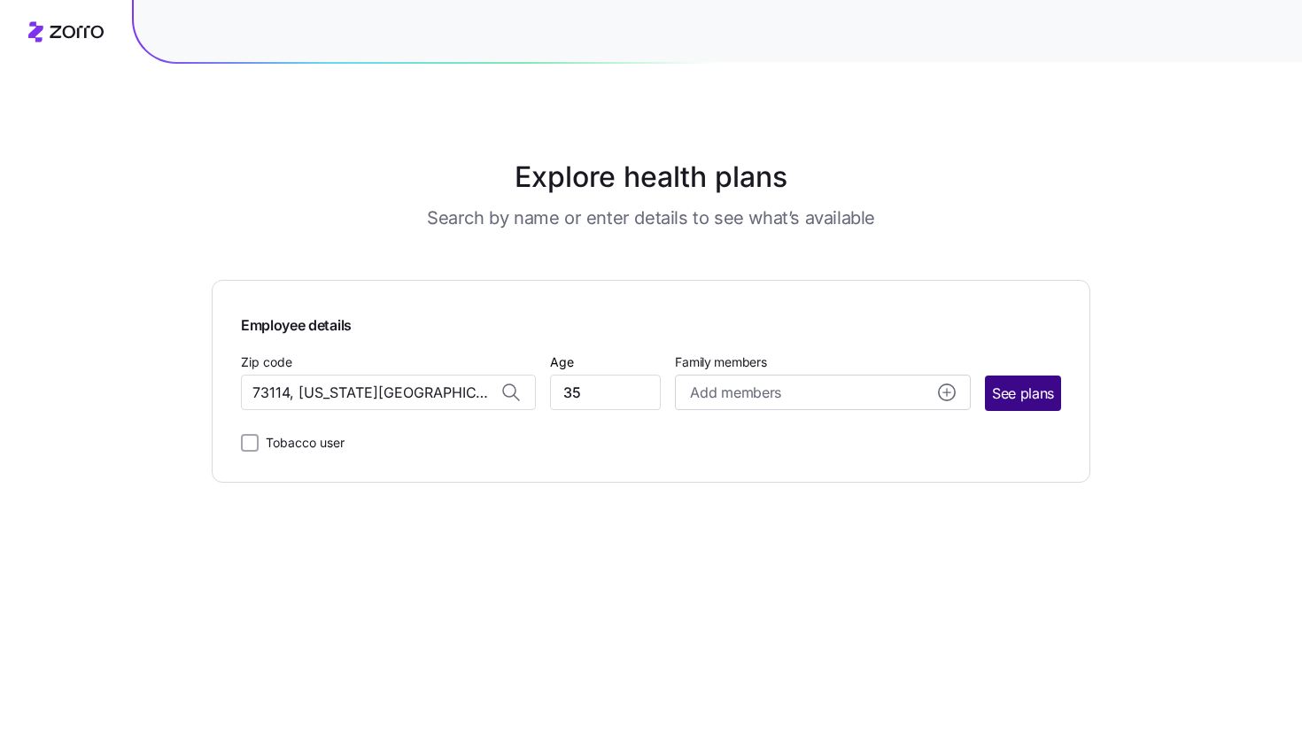
click at [1025, 402] on span "See plans" at bounding box center [1023, 394] width 62 height 22
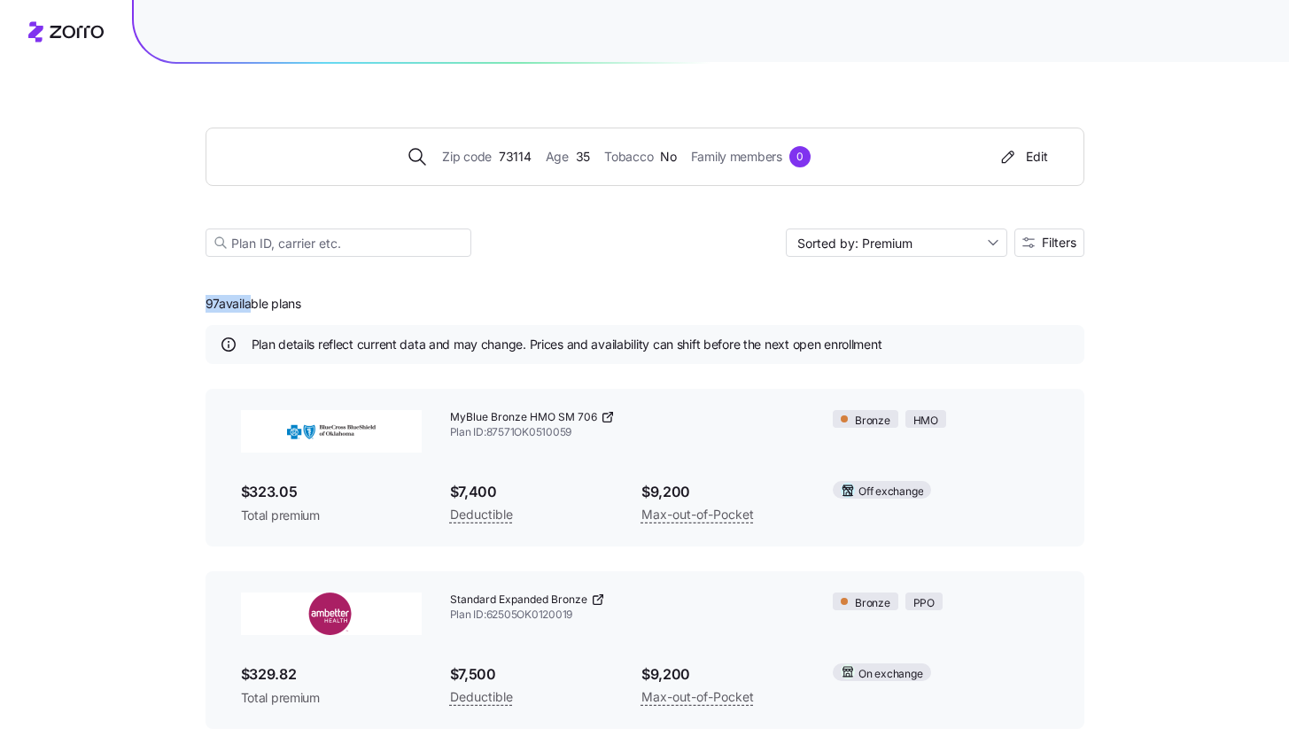
drag, startPoint x: 206, startPoint y: 301, endPoint x: 255, endPoint y: 301, distance: 49.6
click at [255, 301] on span "97 available plans" at bounding box center [254, 304] width 96 height 18
click at [1029, 247] on icon "button" at bounding box center [1028, 243] width 12 height 12
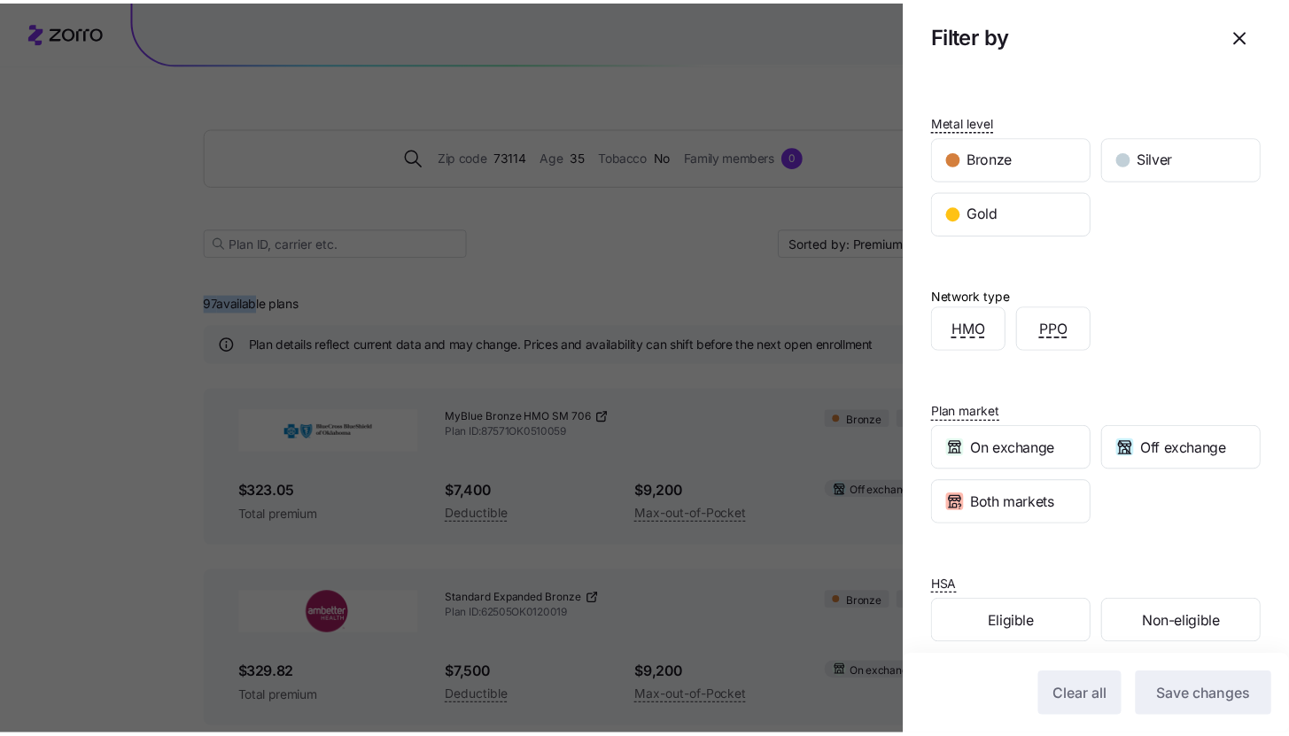
scroll to position [300, 0]
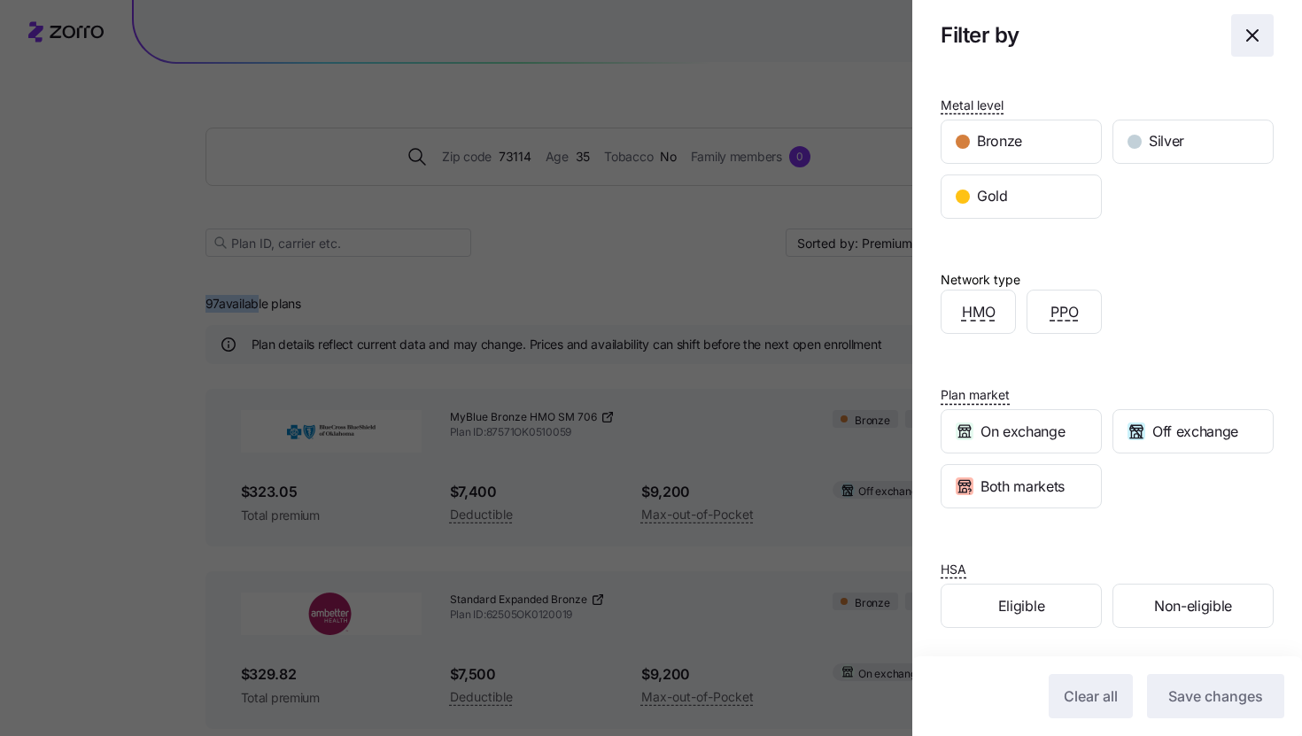
click at [1236, 55] on span "button" at bounding box center [1252, 35] width 41 height 41
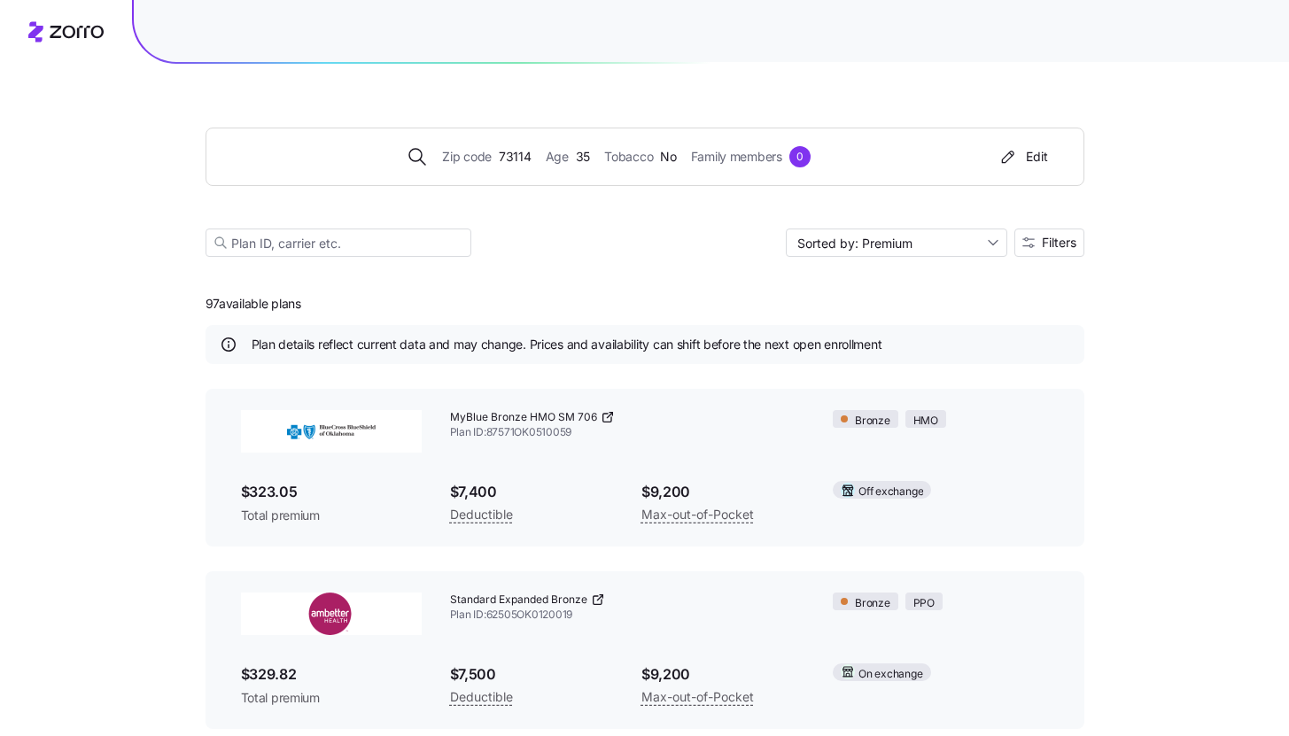
click at [920, 260] on div "Zip code 73114 Age [DEMOGRAPHIC_DATA] Tobacco No Family members 0 Edit Sorted b…" at bounding box center [645, 171] width 879 height 214
click at [914, 241] on input "Sorted by: Premium" at bounding box center [896, 243] width 221 height 28
click at [907, 283] on div "Premium" at bounding box center [894, 284] width 207 height 27
drag, startPoint x: 299, startPoint y: 487, endPoint x: 245, endPoint y: 492, distance: 53.3
click at [245, 492] on span "$323.05" at bounding box center [331, 492] width 181 height 22
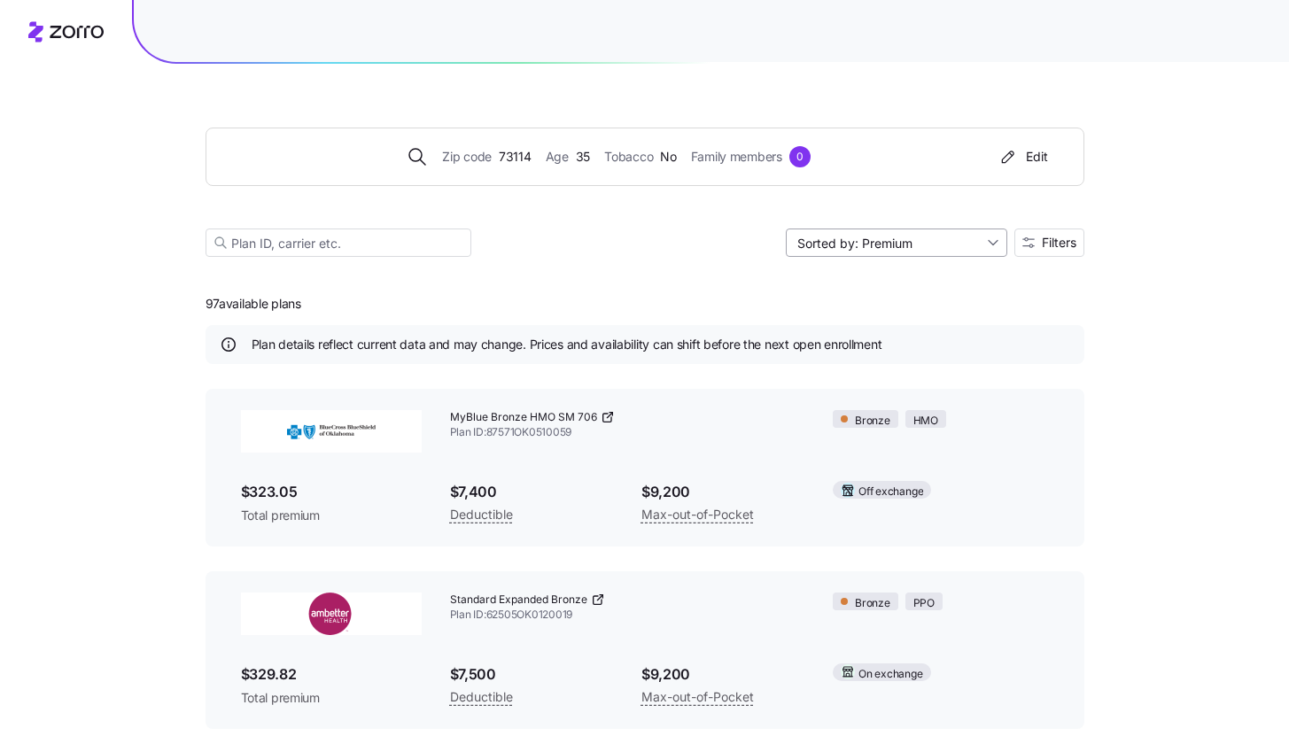
click at [926, 253] on input "Sorted by: Premium" at bounding box center [896, 243] width 221 height 28
click at [895, 309] on div "Deductible" at bounding box center [894, 311] width 207 height 27
drag, startPoint x: 448, startPoint y: 491, endPoint x: 504, endPoint y: 486, distance: 56.0
click at [504, 486] on div "$0 Deductible" at bounding box center [531, 503] width 191 height 73
click at [917, 250] on input "Sorted by: Deductible" at bounding box center [896, 243] width 221 height 28
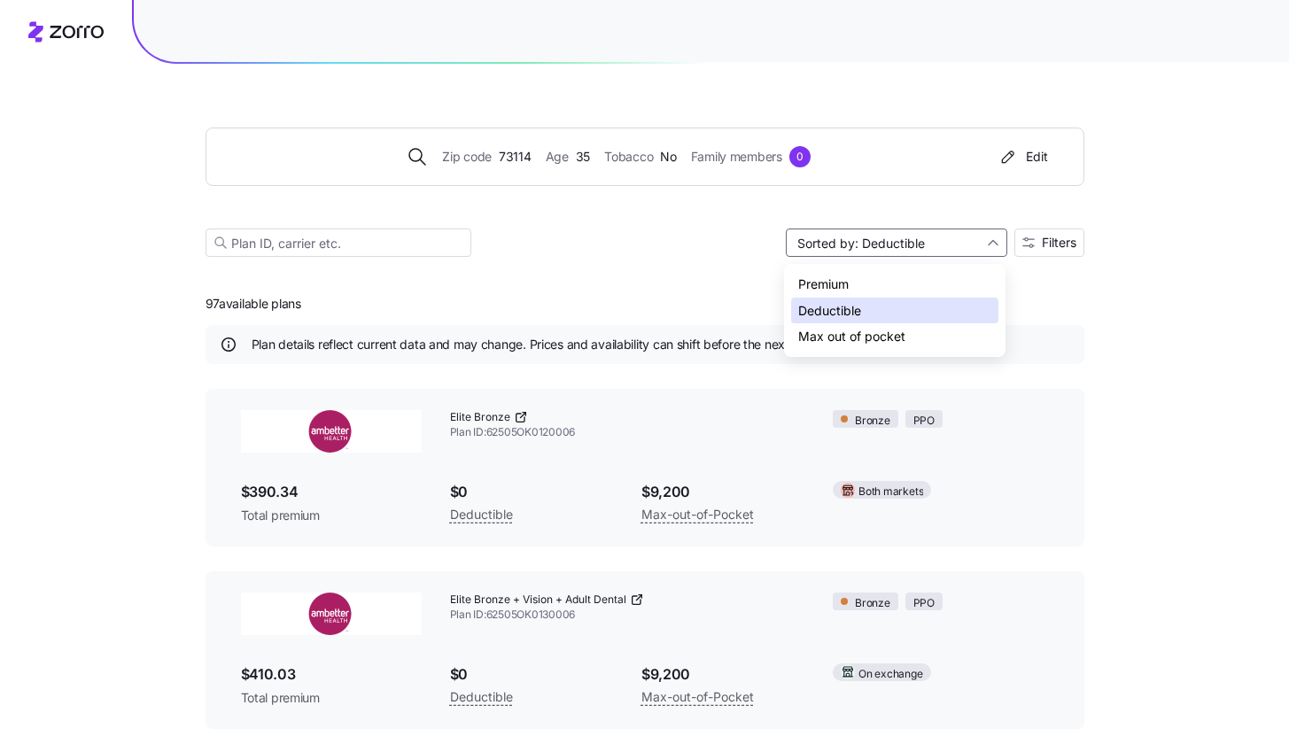
click at [887, 331] on div "Max out of pocket" at bounding box center [894, 336] width 207 height 27
type input "Sorted by: [PERSON_NAME] out of pocket"
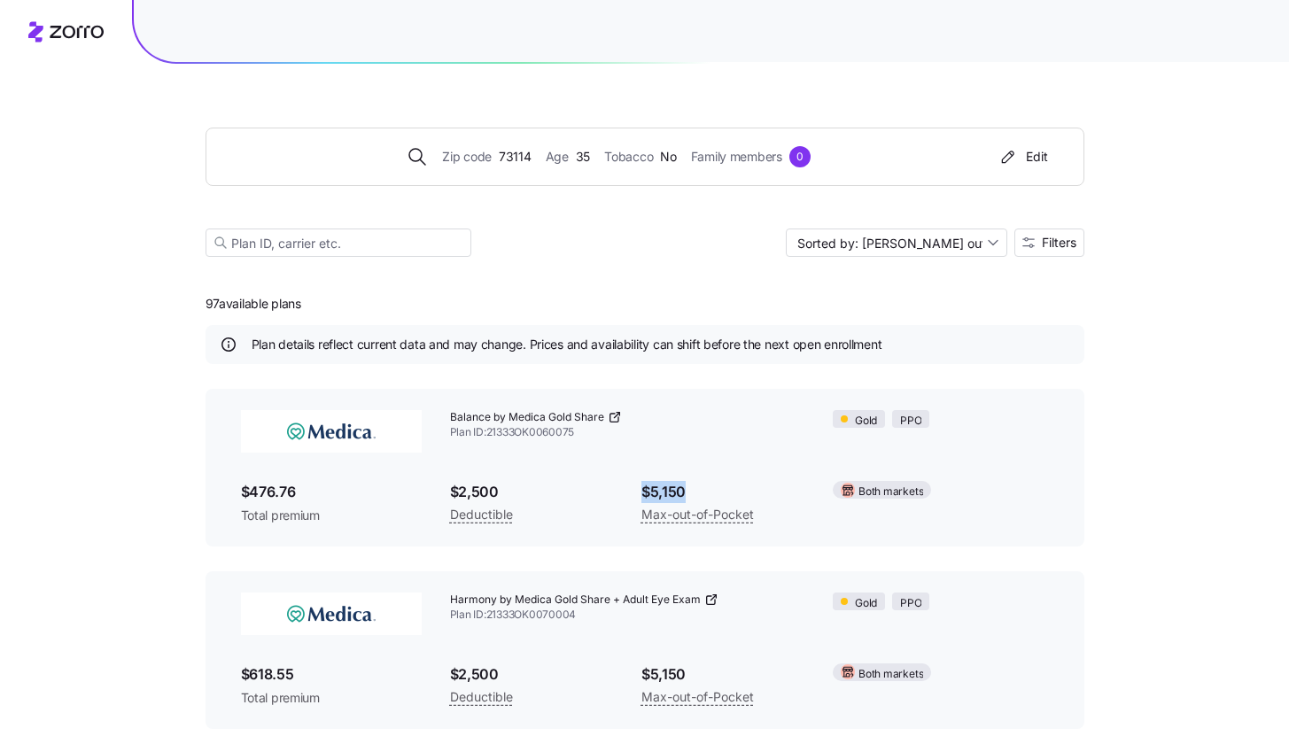
drag, startPoint x: 643, startPoint y: 488, endPoint x: 714, endPoint y: 493, distance: 71.1
click at [712, 493] on span "$5,150" at bounding box center [722, 492] width 163 height 22
click at [1151, 439] on div "Zip code 73114 Age [DEMOGRAPHIC_DATA] Tobacco No Family members 0 Edit Sorted b…" at bounding box center [644, 638] width 1289 height 1276
